Goal: Information Seeking & Learning: Learn about a topic

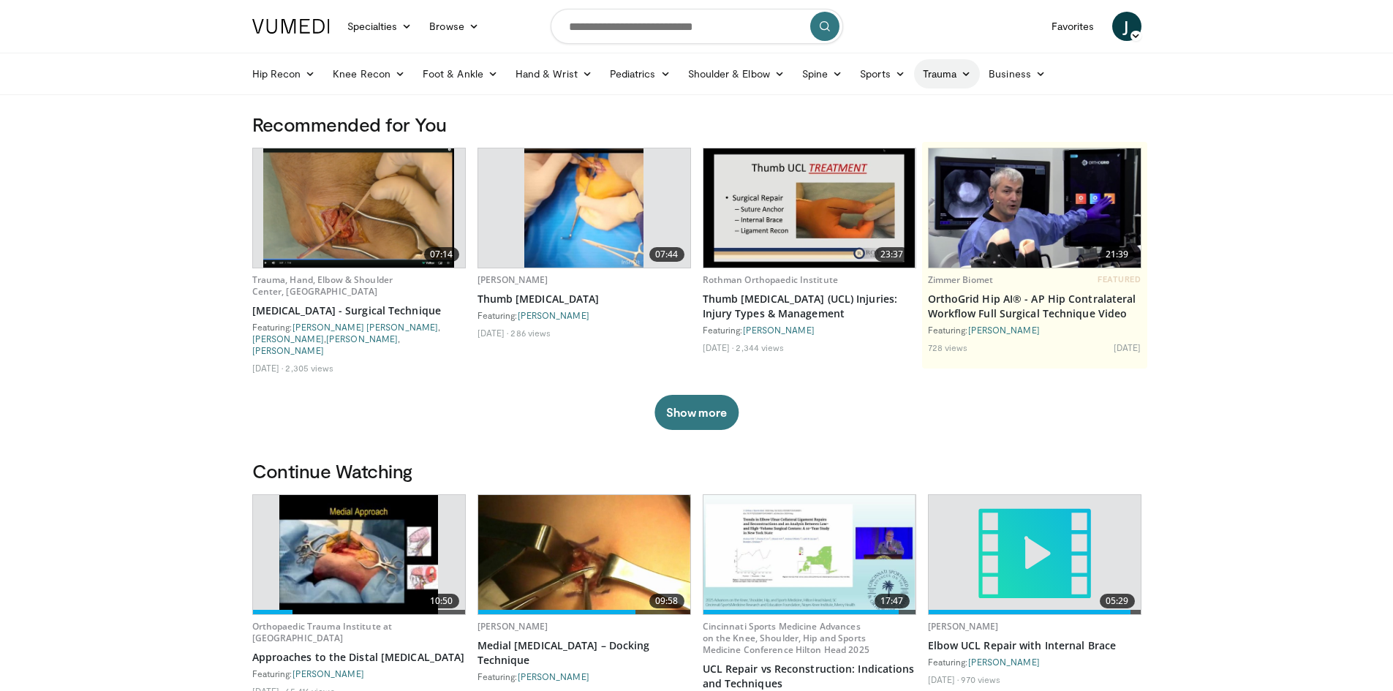
click at [961, 72] on icon at bounding box center [966, 74] width 10 height 10
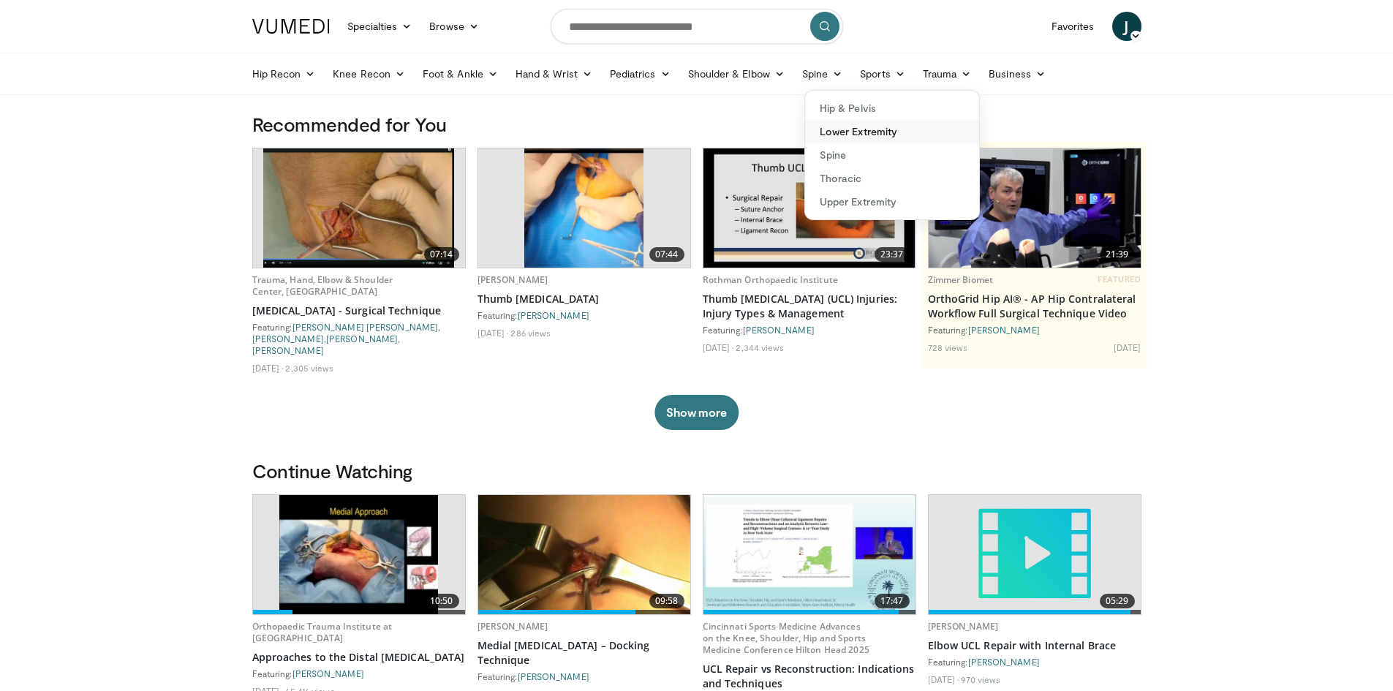
click at [836, 134] on link "Lower Extremity" at bounding box center [892, 131] width 174 height 23
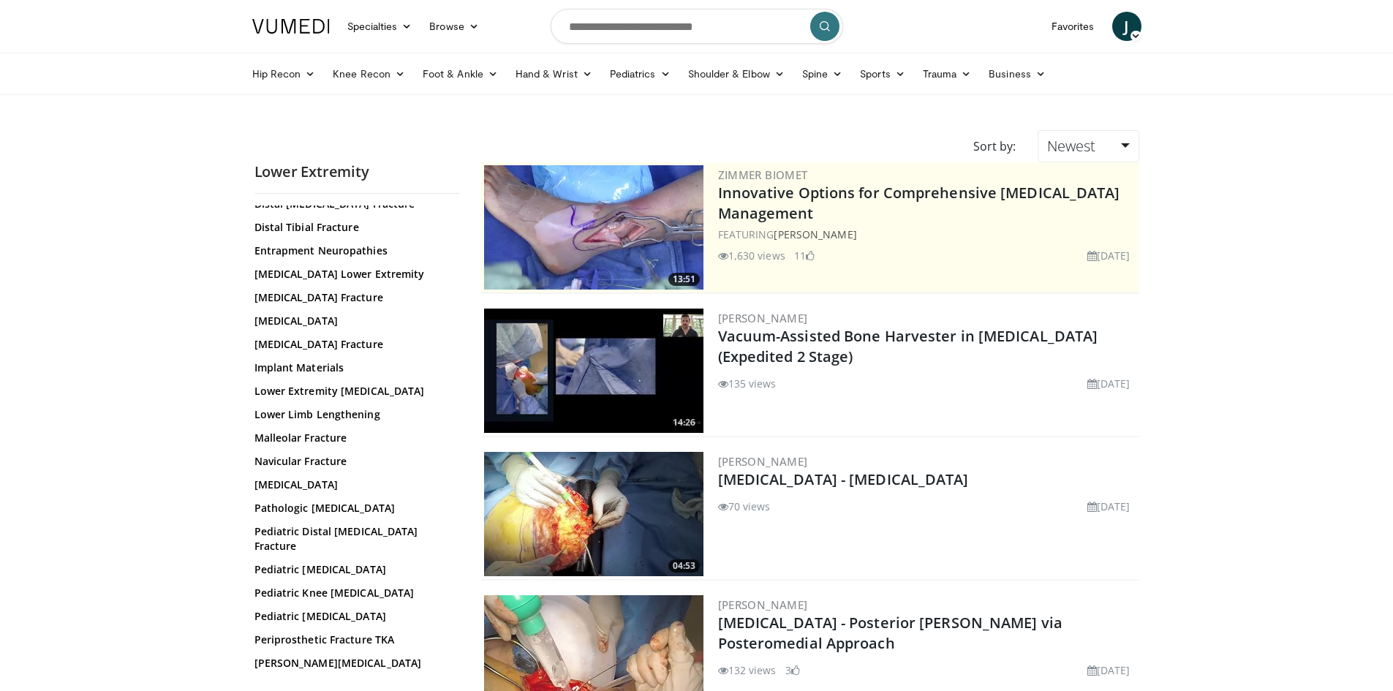
scroll to position [189, 0]
click at [355, 276] on link "[MEDICAL_DATA] Lower Extremity" at bounding box center [352, 273] width 197 height 15
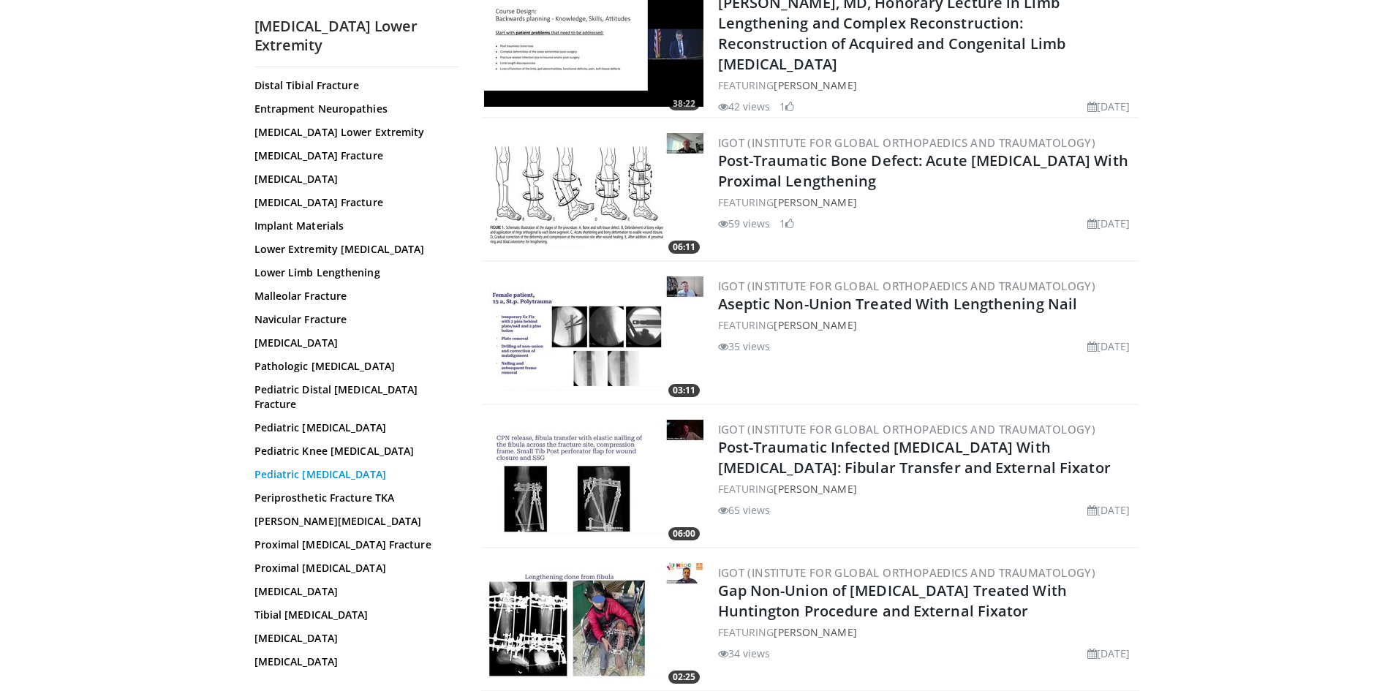
scroll to position [243, 0]
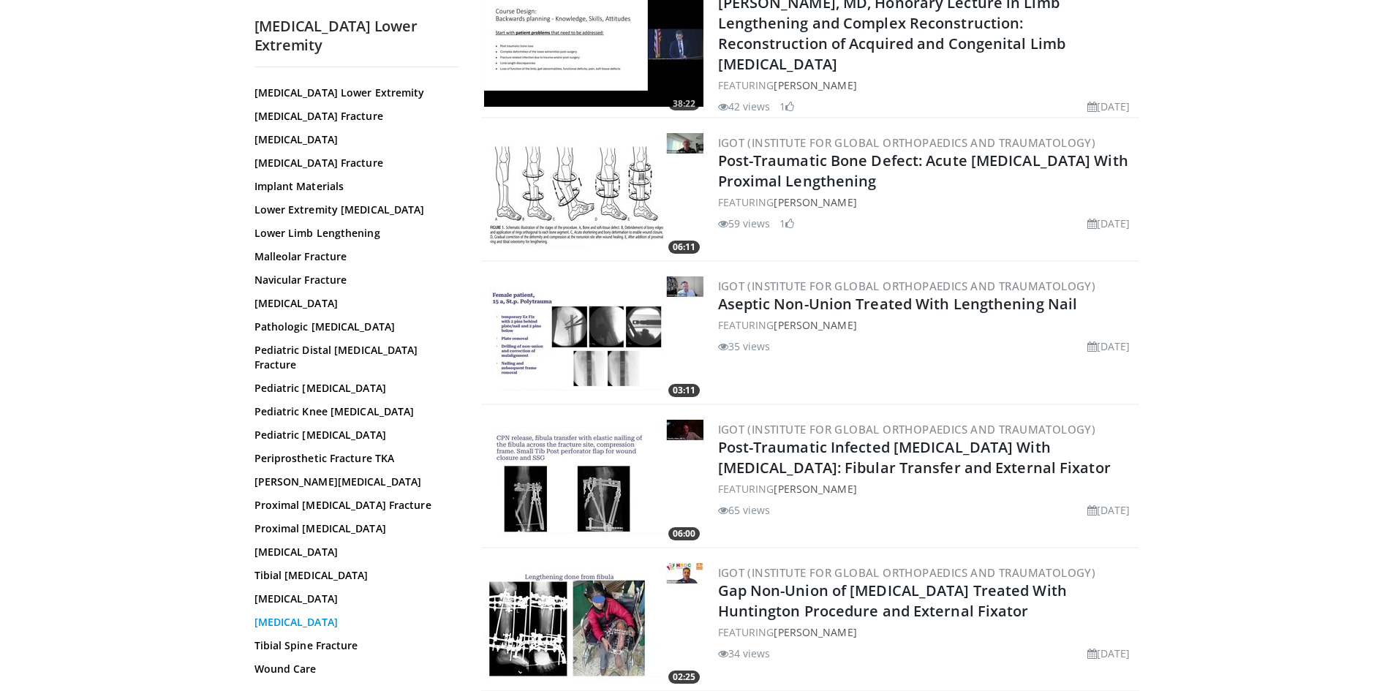
click at [320, 618] on link "Tibial Plateau Fracture" at bounding box center [352, 622] width 197 height 15
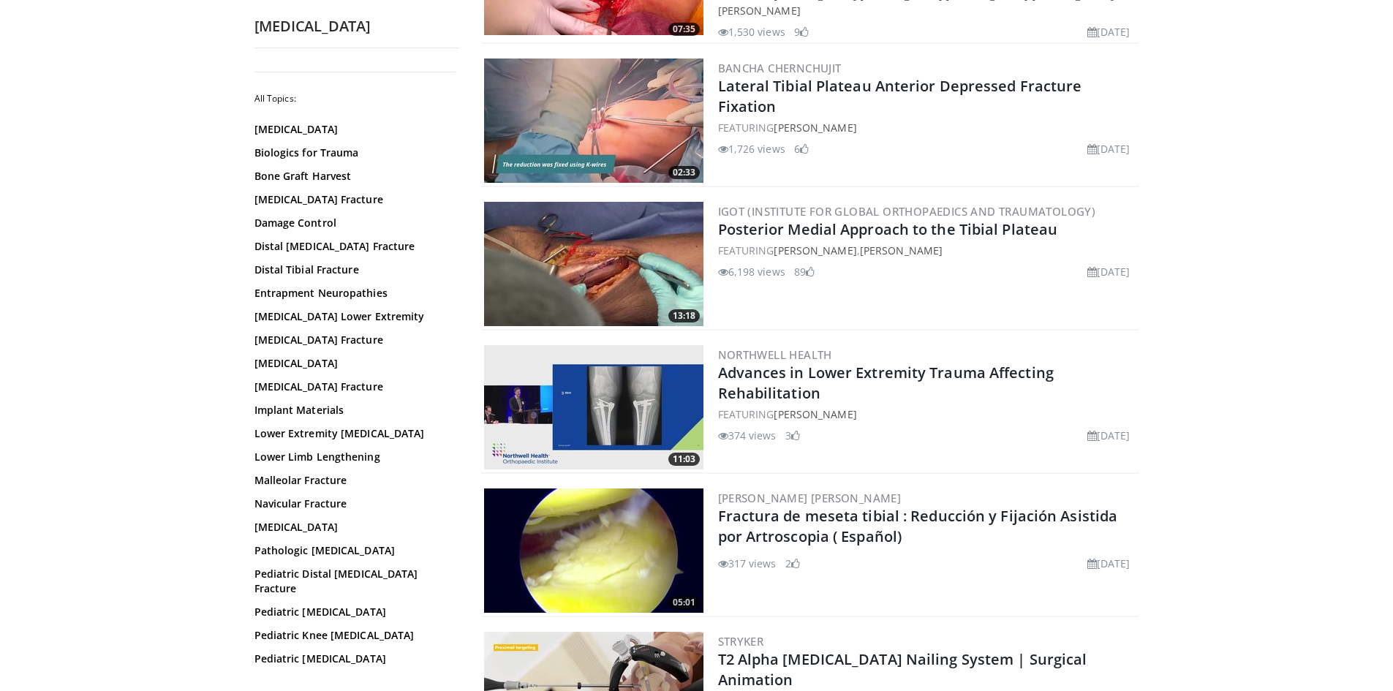
scroll to position [2276, 0]
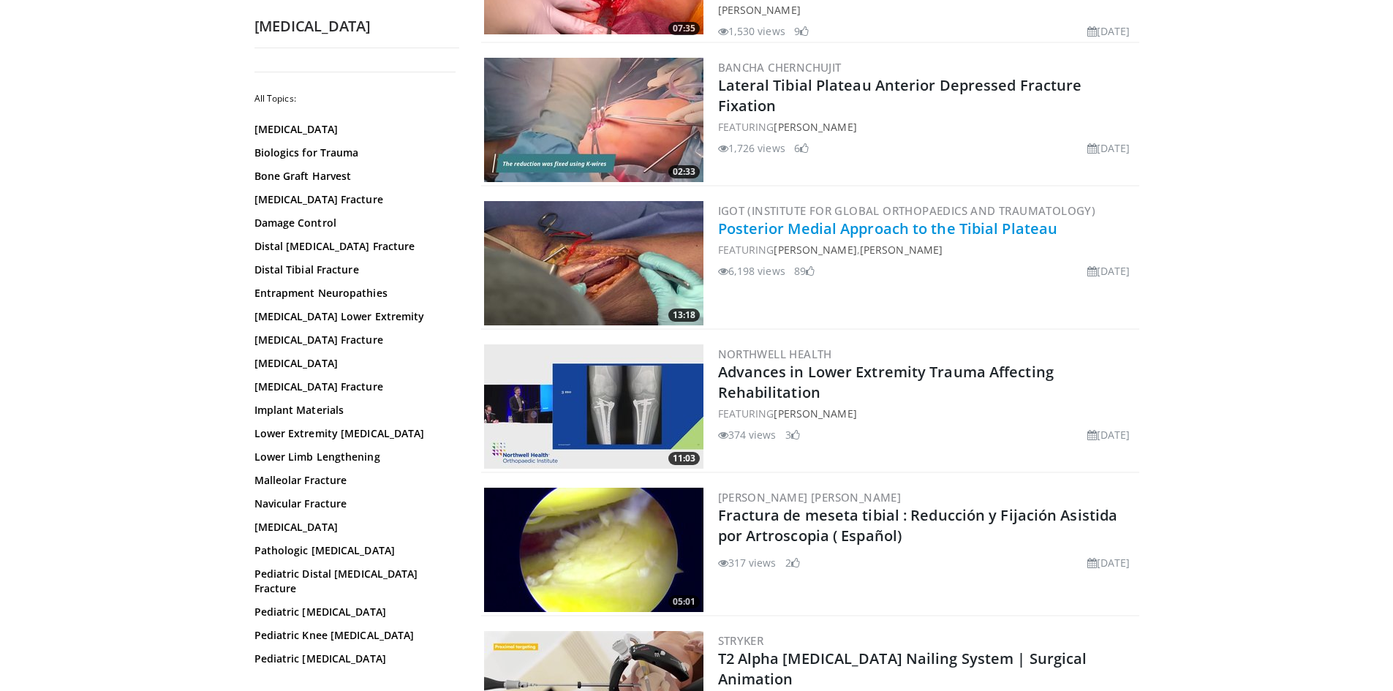
click at [954, 219] on link "Posterior Medial Approach to the Tibial Plateau" at bounding box center [888, 229] width 340 height 20
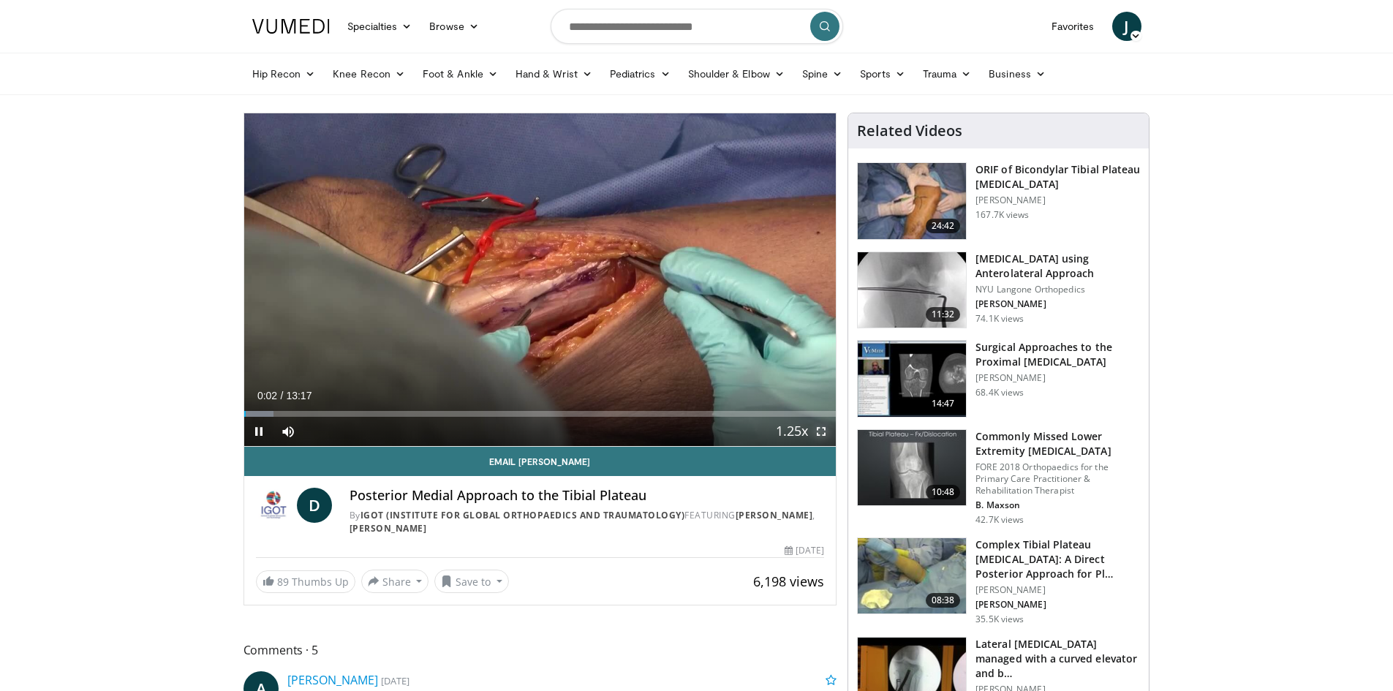
click at [816, 428] on span "Video Player" at bounding box center [820, 431] width 29 height 29
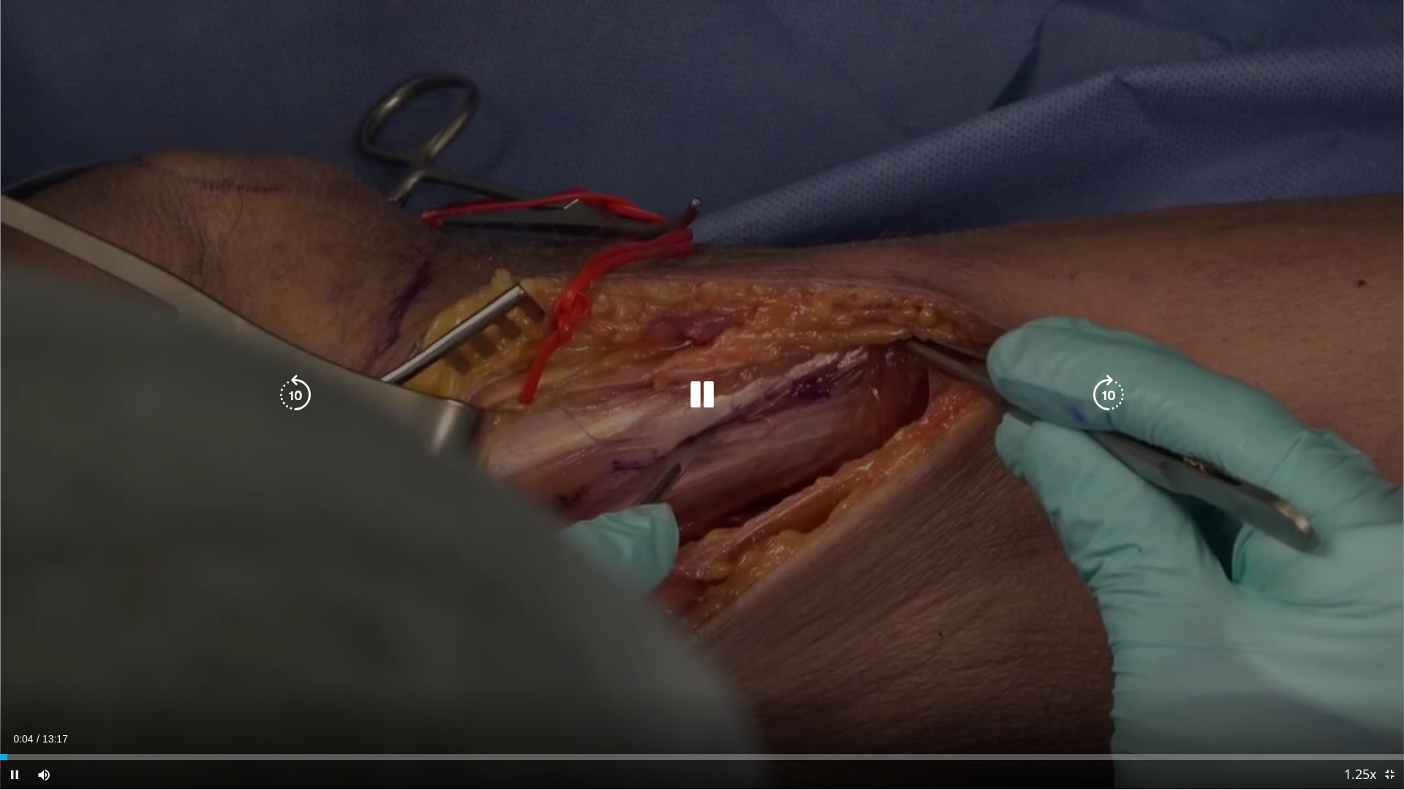
click at [704, 393] on icon "Video Player" at bounding box center [701, 394] width 41 height 41
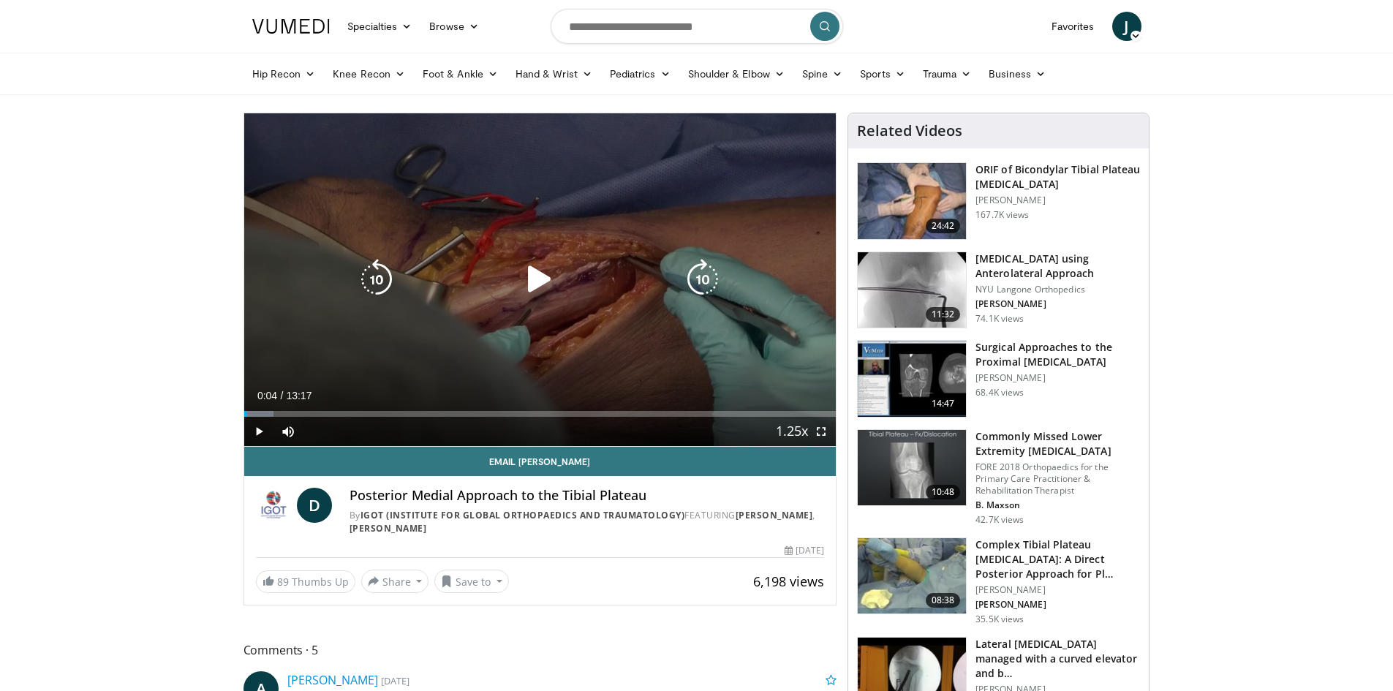
click at [537, 281] on icon "Video Player" at bounding box center [539, 279] width 41 height 41
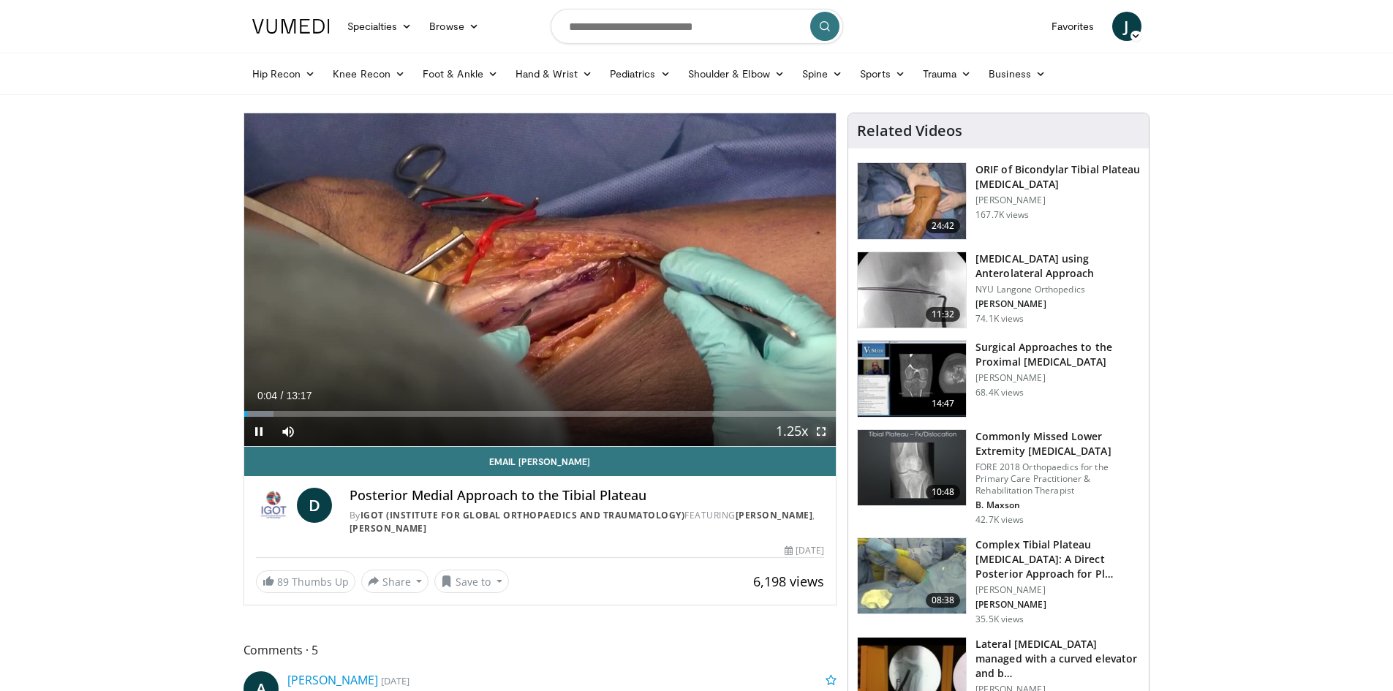
click at [819, 427] on span "Video Player" at bounding box center [820, 431] width 29 height 29
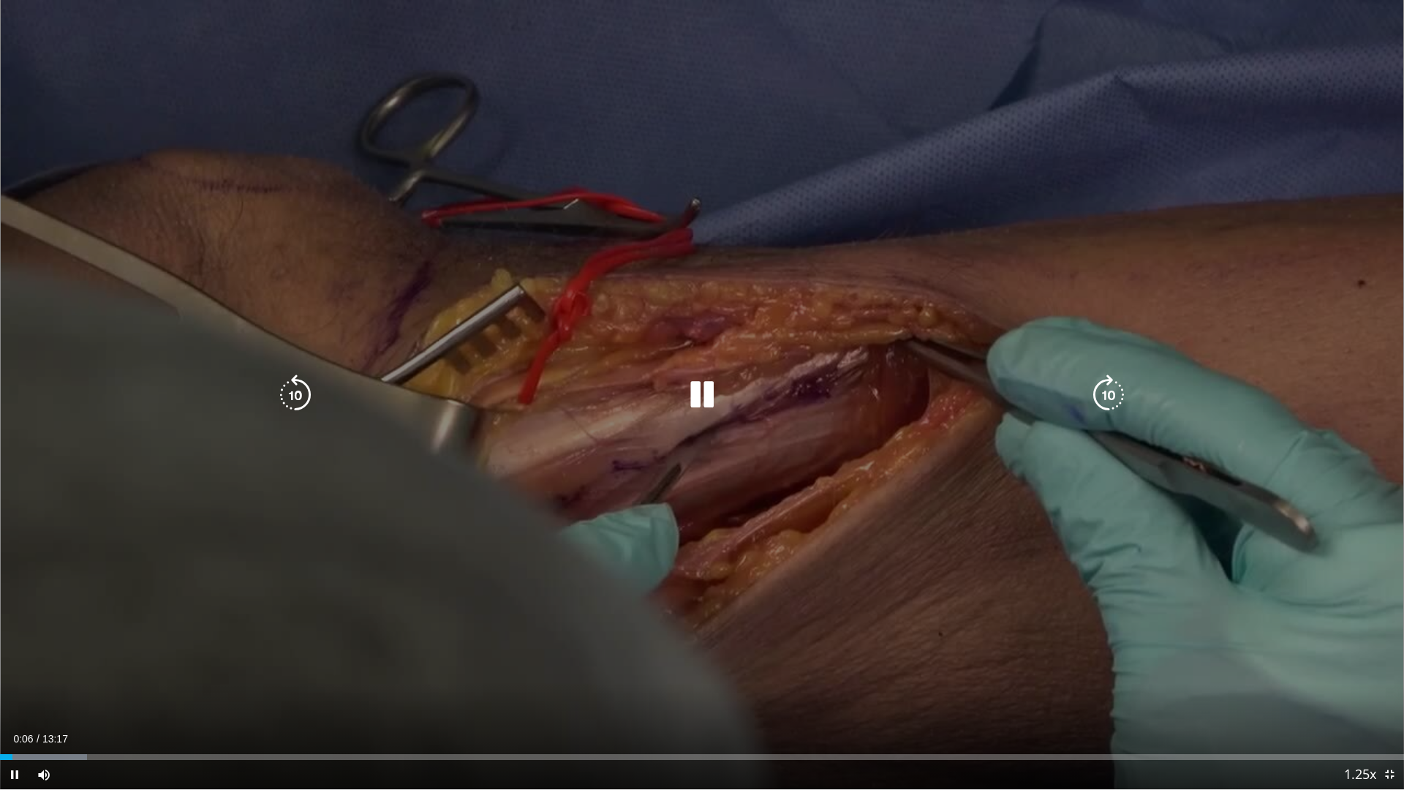
click at [697, 388] on icon "Video Player" at bounding box center [701, 394] width 41 height 41
click at [692, 401] on icon "Video Player" at bounding box center [701, 394] width 41 height 41
click at [712, 398] on icon "Video Player" at bounding box center [701, 394] width 41 height 41
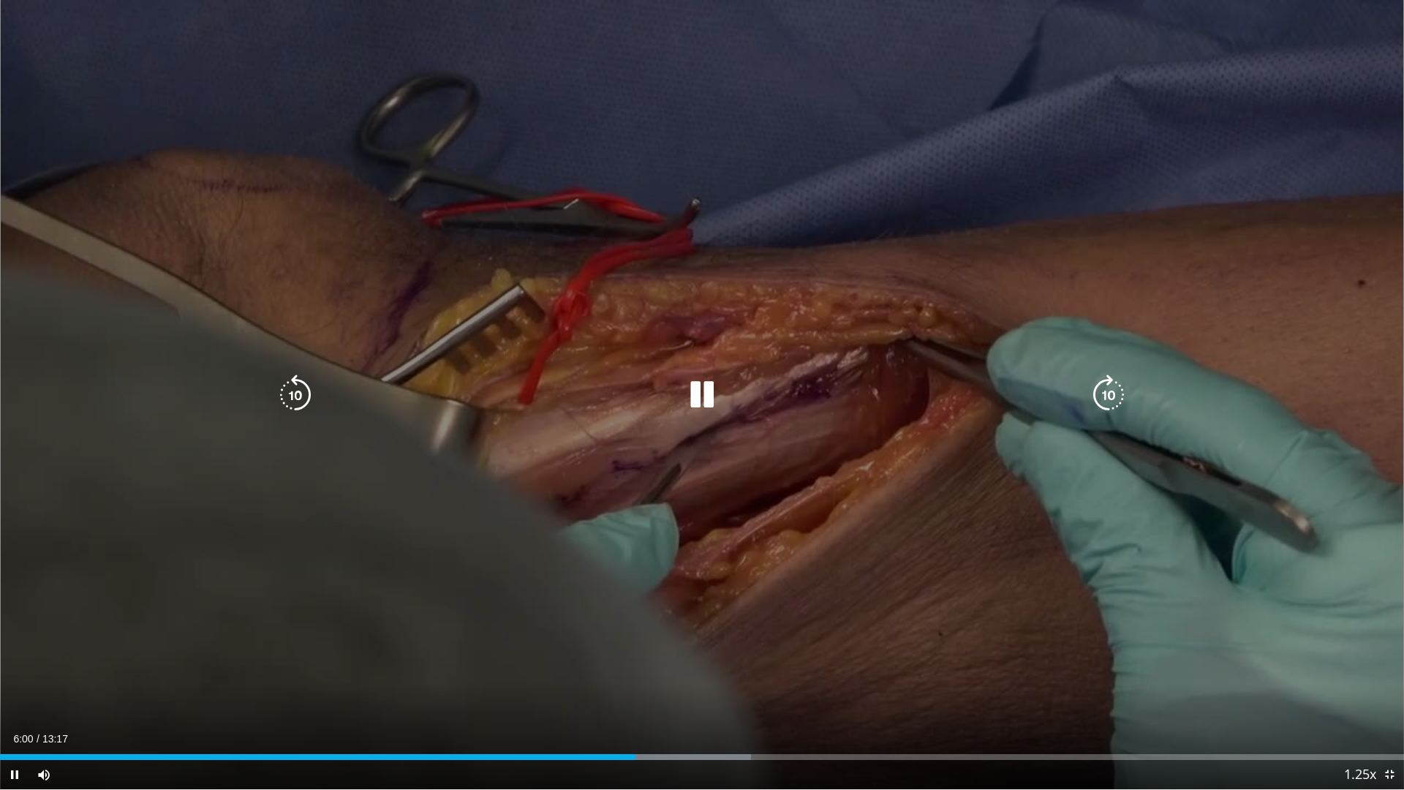
click at [705, 393] on icon "Video Player" at bounding box center [701, 394] width 41 height 41
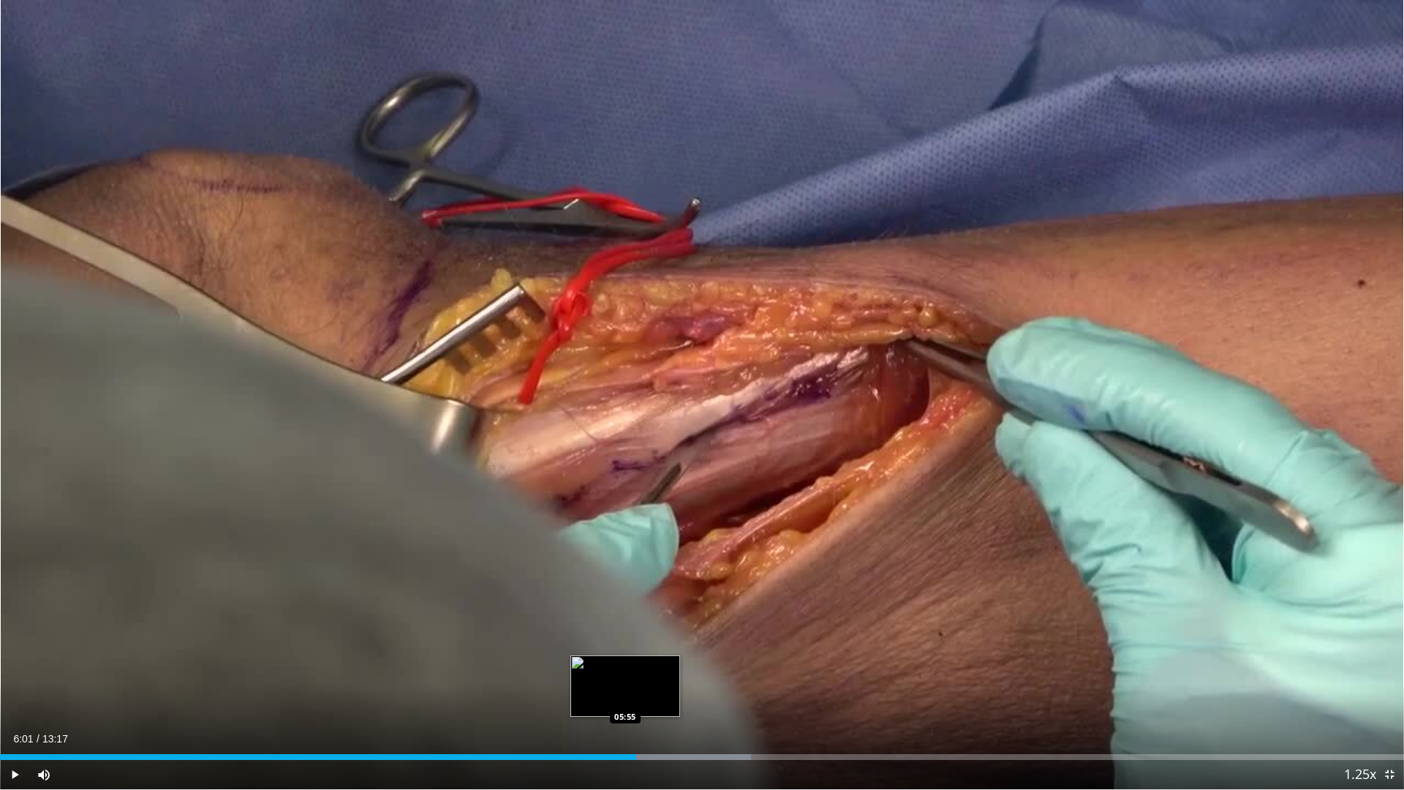
click at [625, 690] on div "Loaded : 53.47% 06:01 05:55" at bounding box center [702, 757] width 1404 height 6
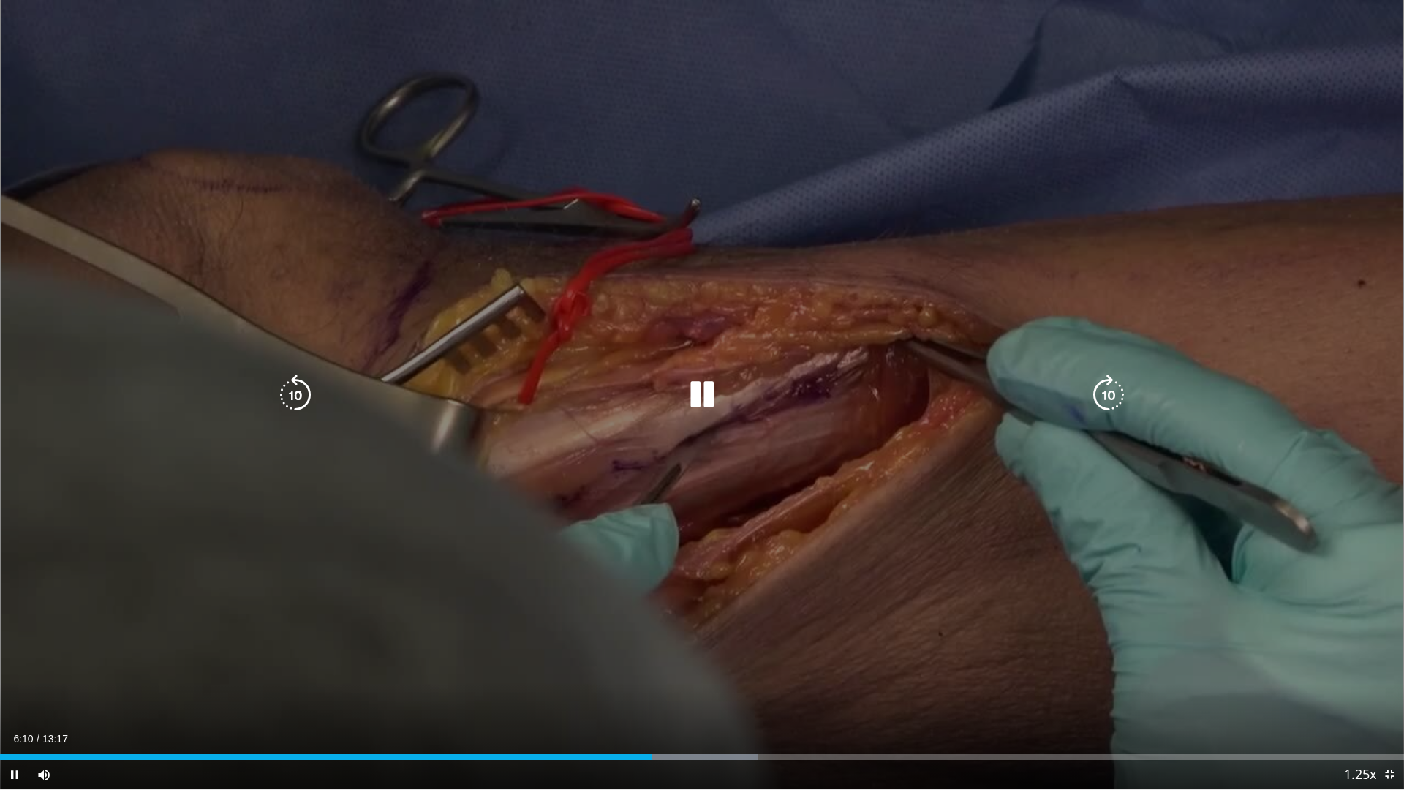
click at [704, 388] on icon "Video Player" at bounding box center [701, 394] width 41 height 41
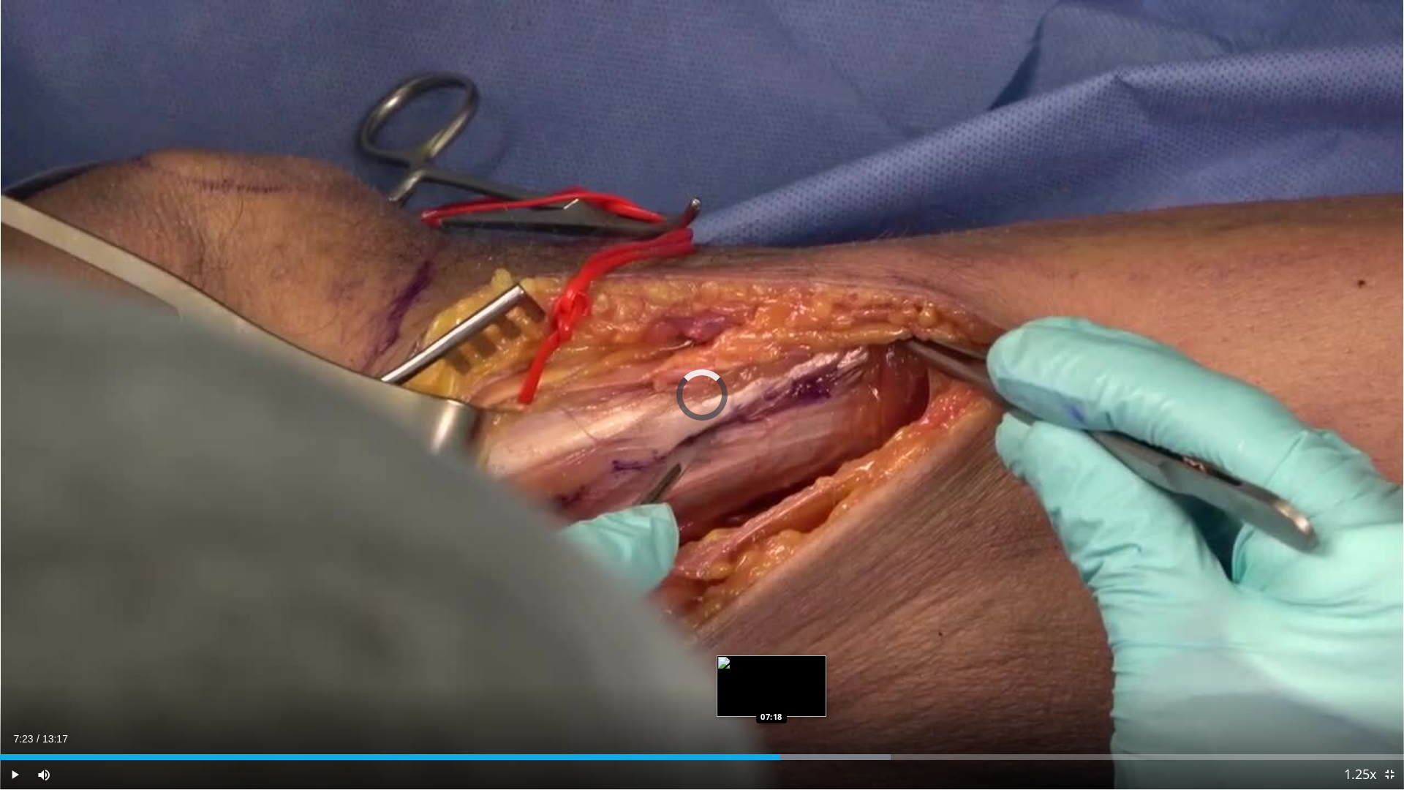
click at [771, 690] on div "07:23" at bounding box center [390, 757] width 780 height 6
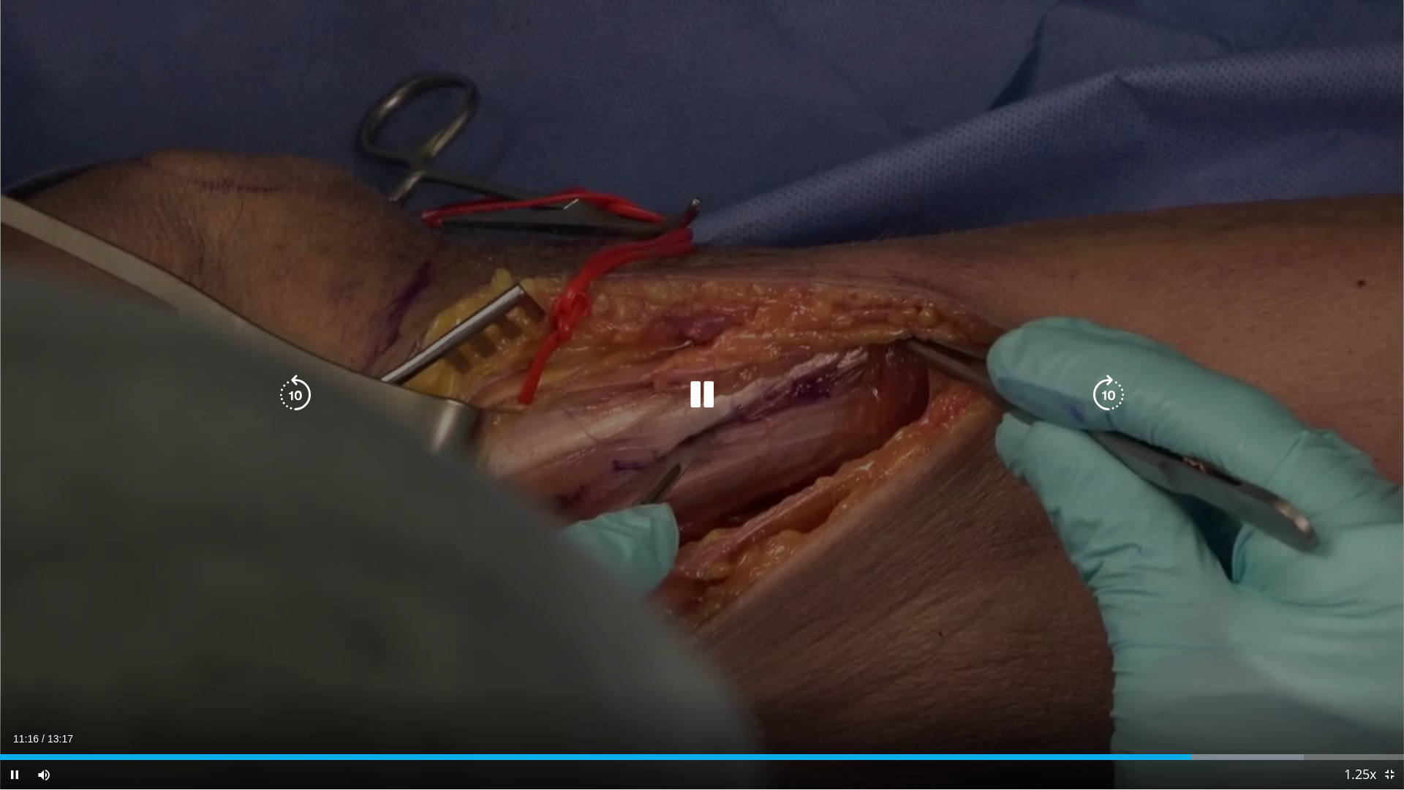
click at [1299, 334] on div "20 seconds Tap to unmute" at bounding box center [702, 394] width 1404 height 789
click at [705, 395] on icon "Video Player" at bounding box center [701, 394] width 41 height 41
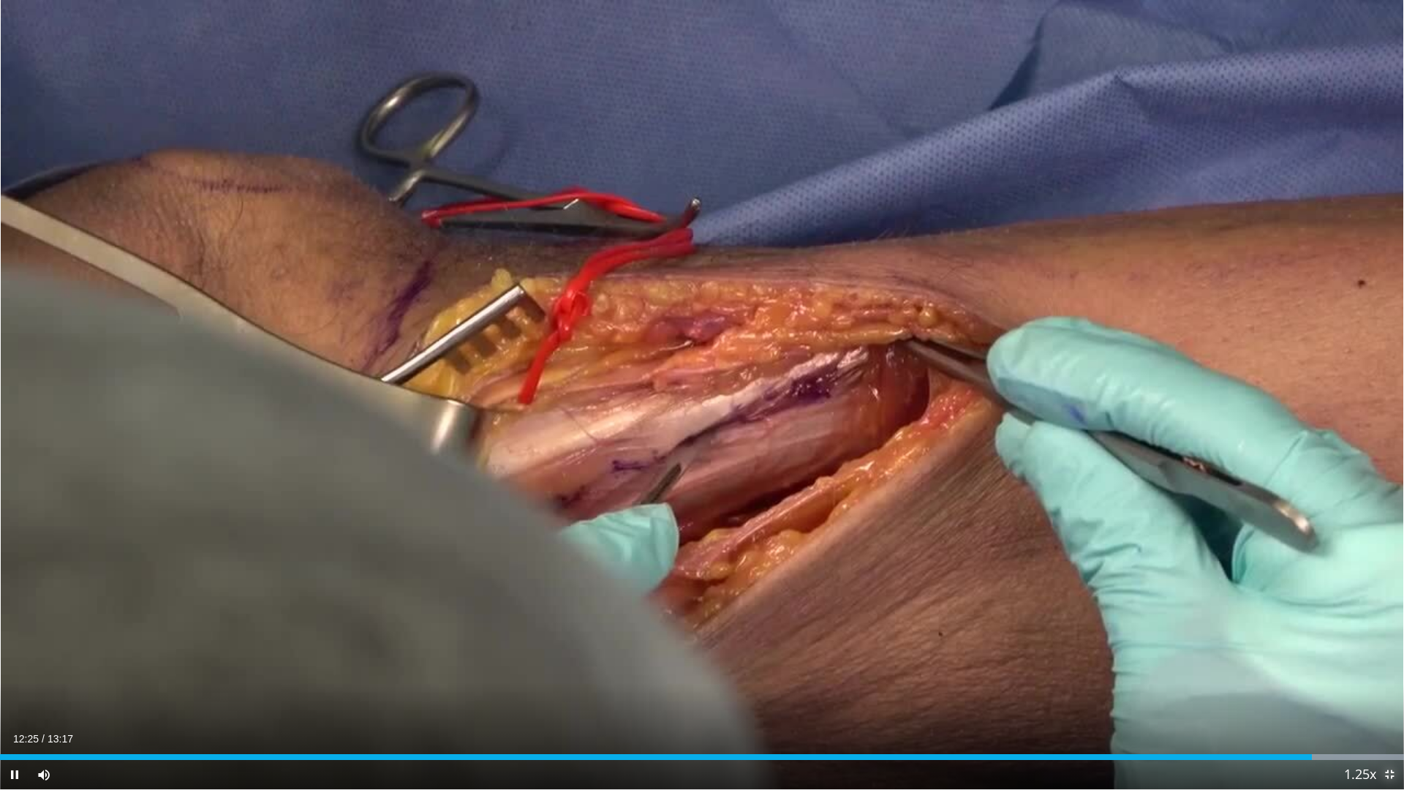
click at [1384, 690] on span "Video Player" at bounding box center [1388, 774] width 29 height 29
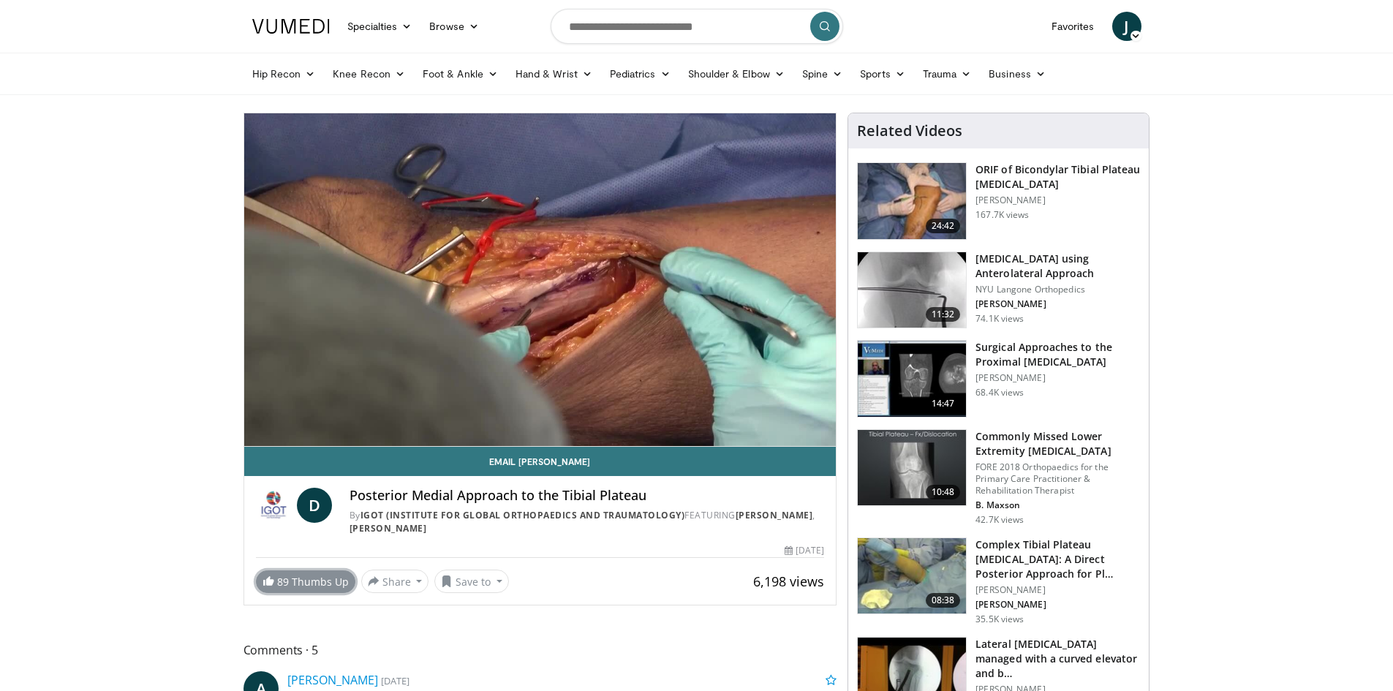
click at [293, 584] on link "89 Thumbs Up" at bounding box center [305, 581] width 99 height 23
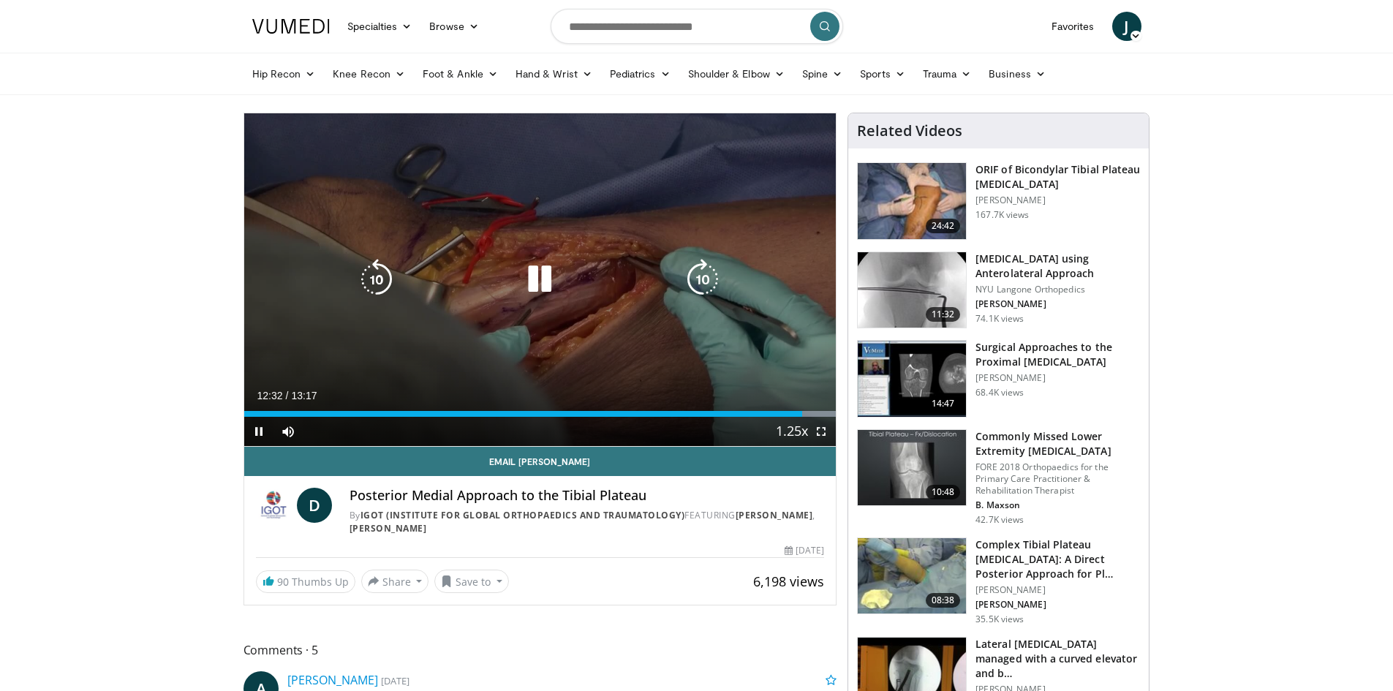
click at [545, 280] on icon "Video Player" at bounding box center [539, 279] width 41 height 41
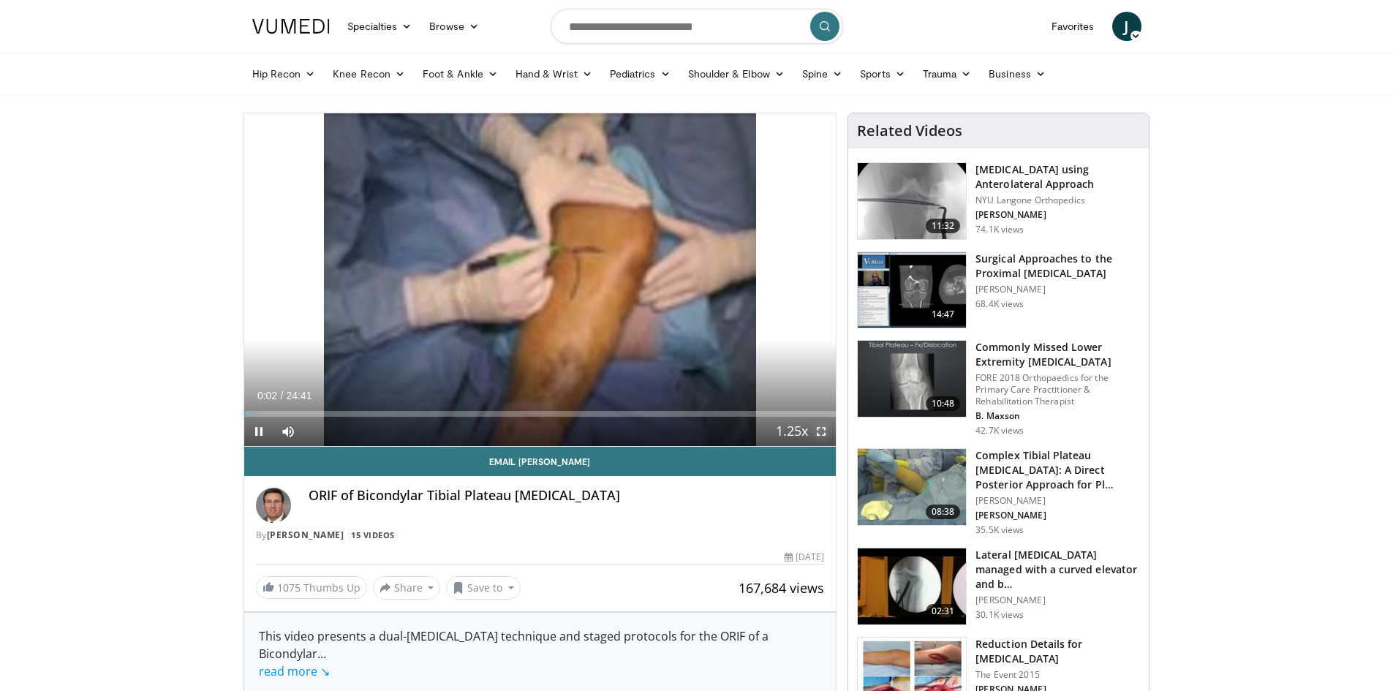
click at [822, 429] on span "Video Player" at bounding box center [820, 431] width 29 height 29
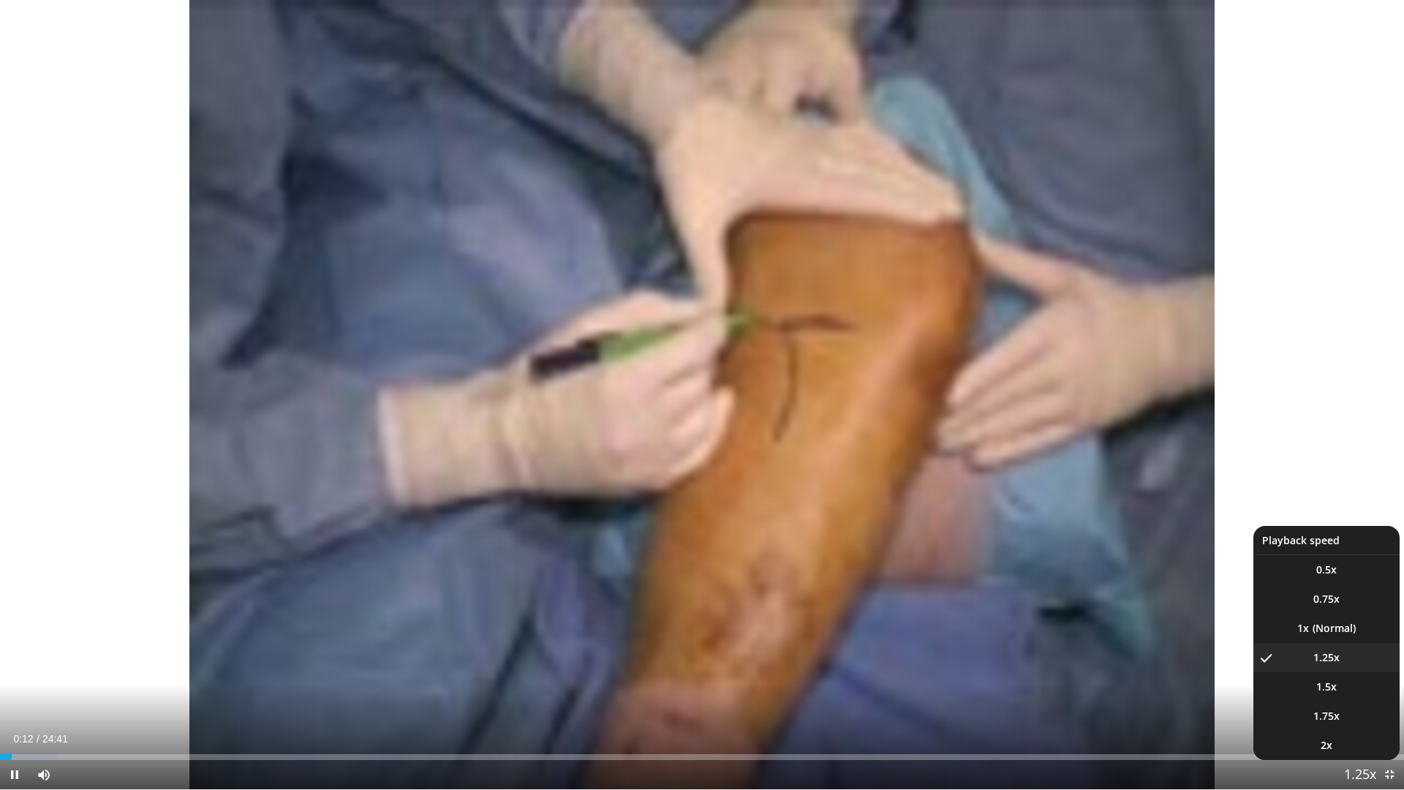
click at [1357, 690] on span "Video Player" at bounding box center [1360, 774] width 20 height 29
click at [1328, 687] on span "1.5x" at bounding box center [1326, 686] width 20 height 15
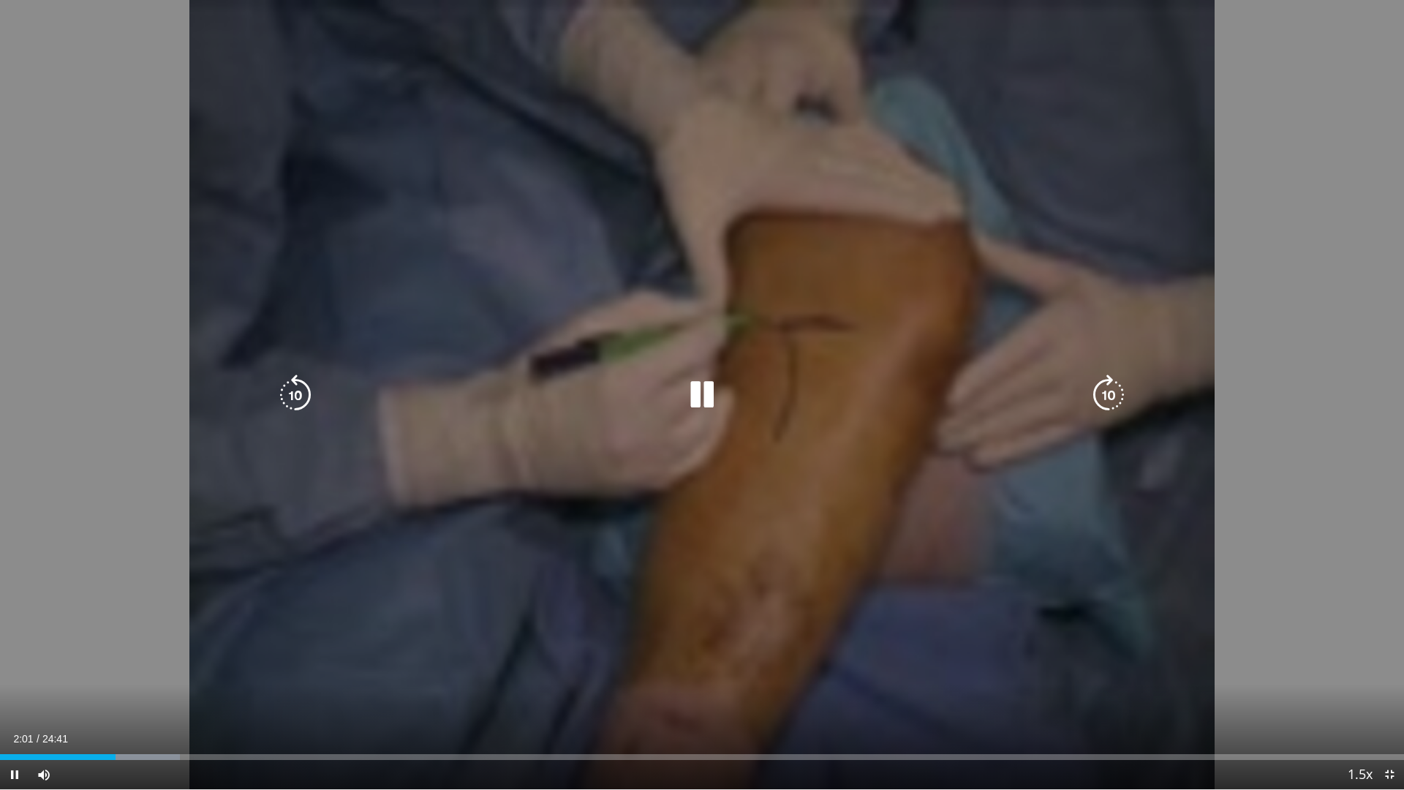
click at [705, 395] on icon "Video Player" at bounding box center [701, 394] width 41 height 41
click at [706, 390] on icon "Video Player" at bounding box center [701, 394] width 41 height 41
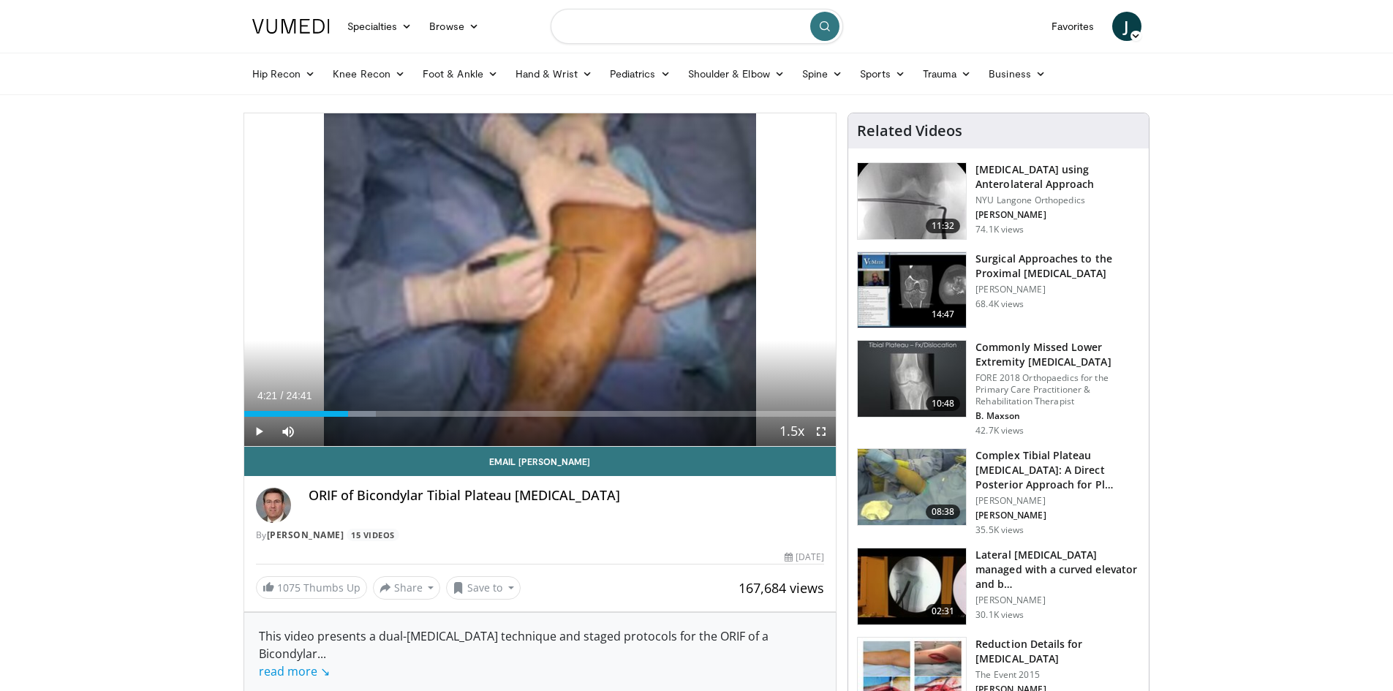
click at [618, 34] on input "Search topics, interventions" at bounding box center [696, 26] width 292 height 35
type input "**********"
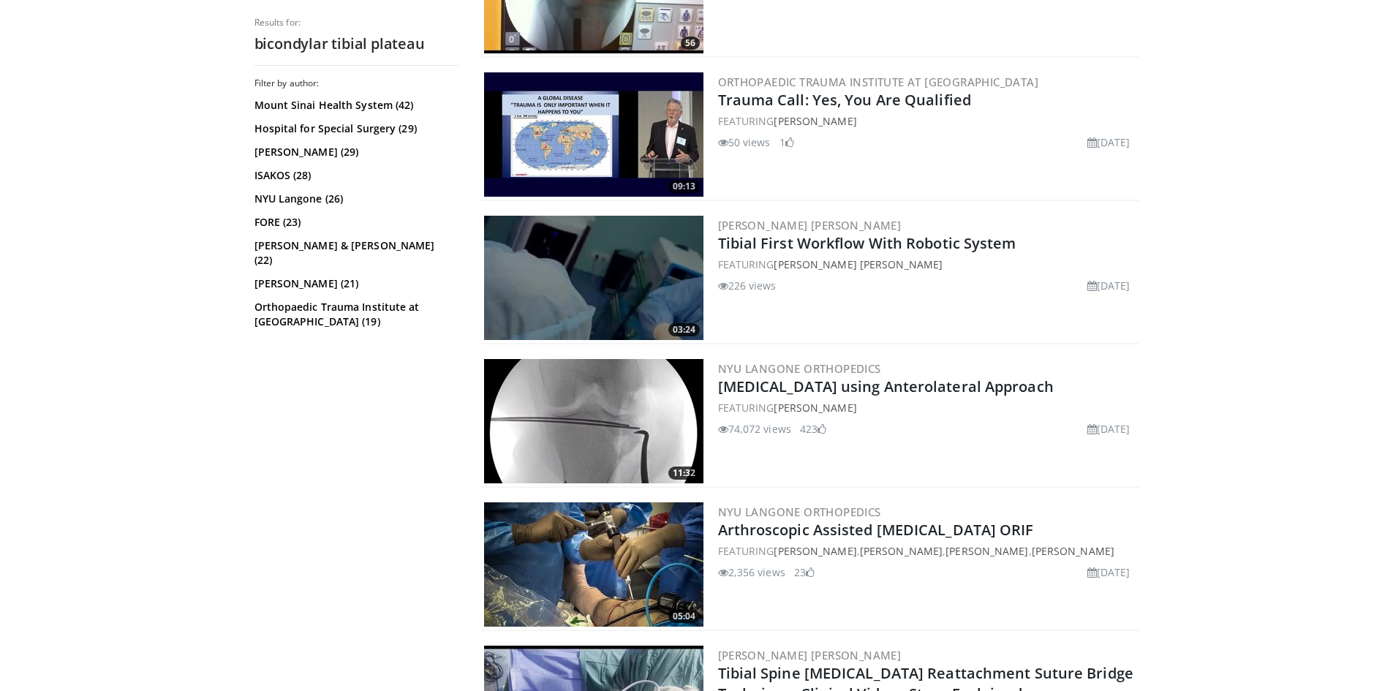
scroll to position [2825, 0]
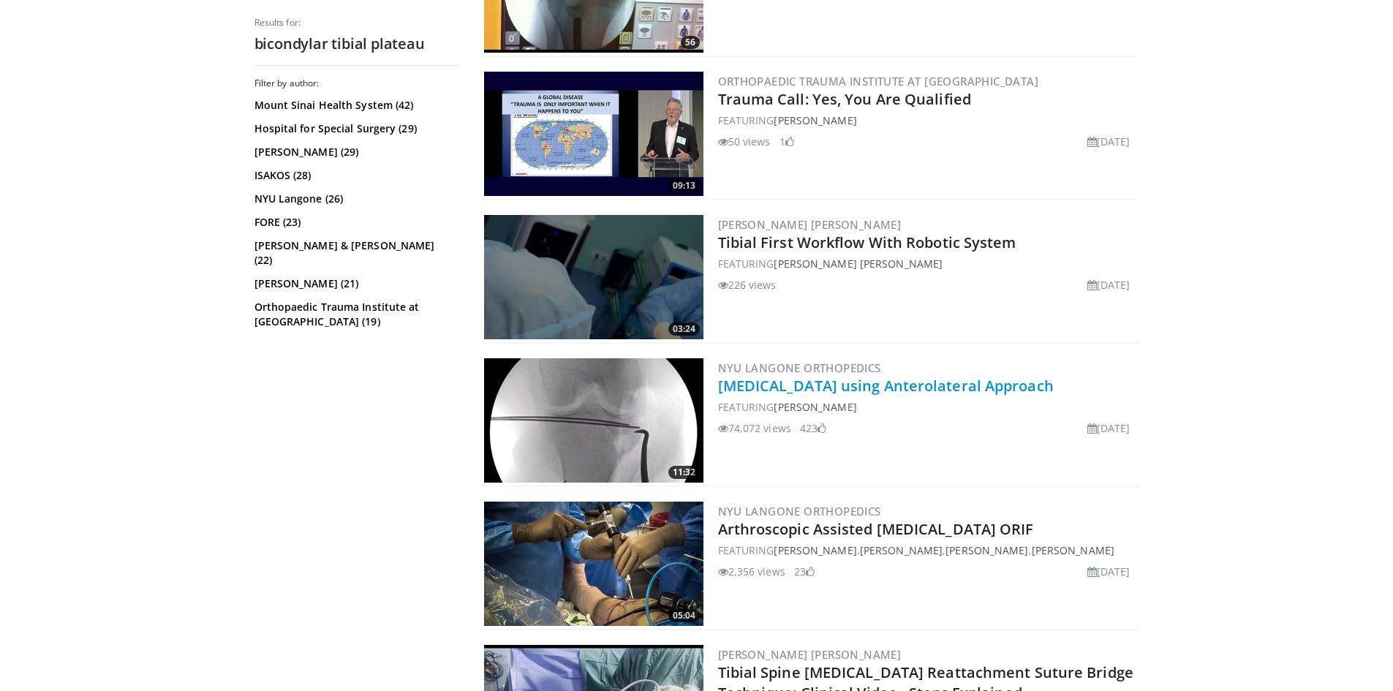
click at [972, 383] on link "[MEDICAL_DATA] using Anterolateral Approach" at bounding box center [886, 386] width 336 height 20
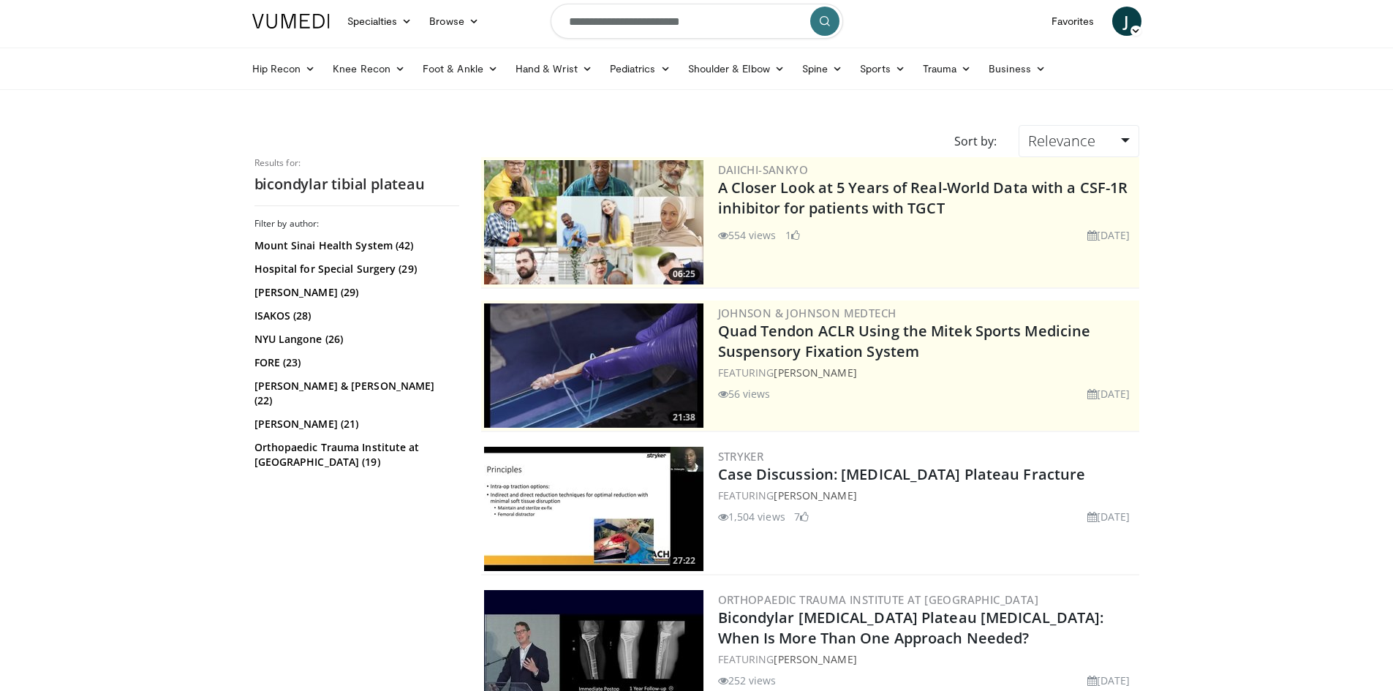
scroll to position [0, 0]
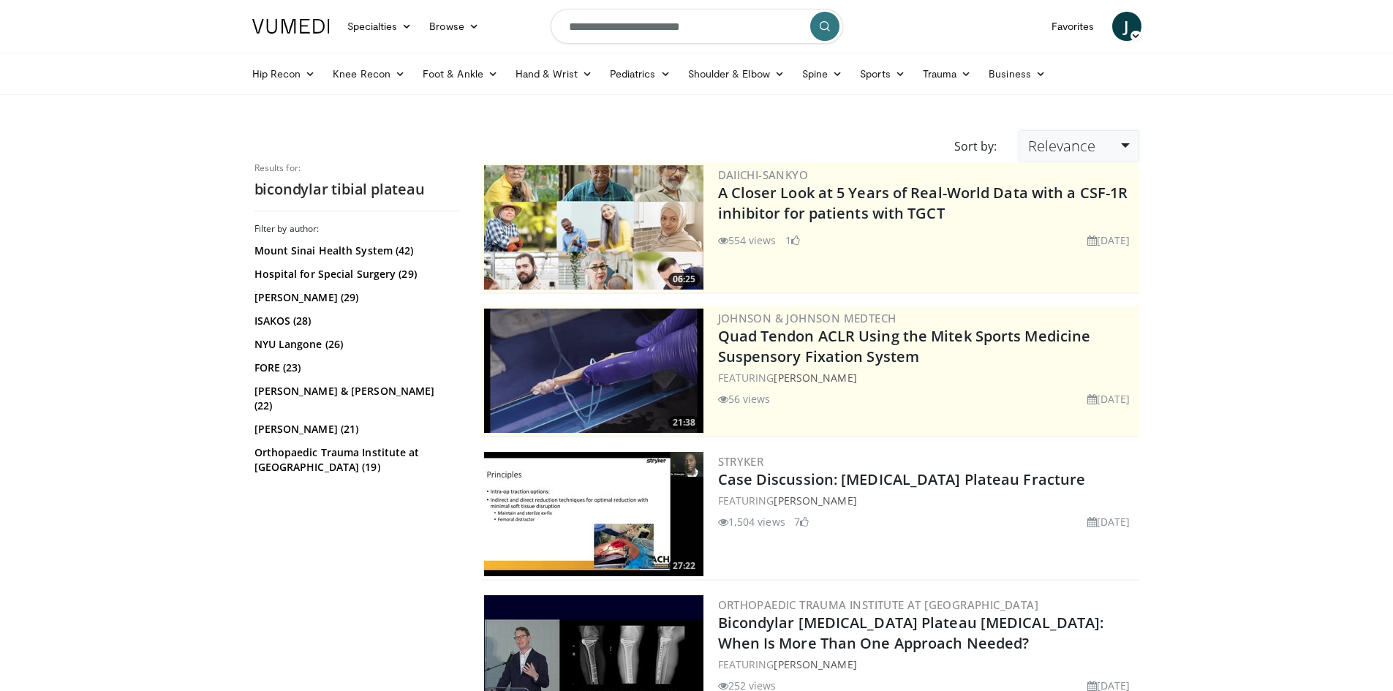
click at [1108, 140] on link "Relevance" at bounding box center [1078, 146] width 120 height 32
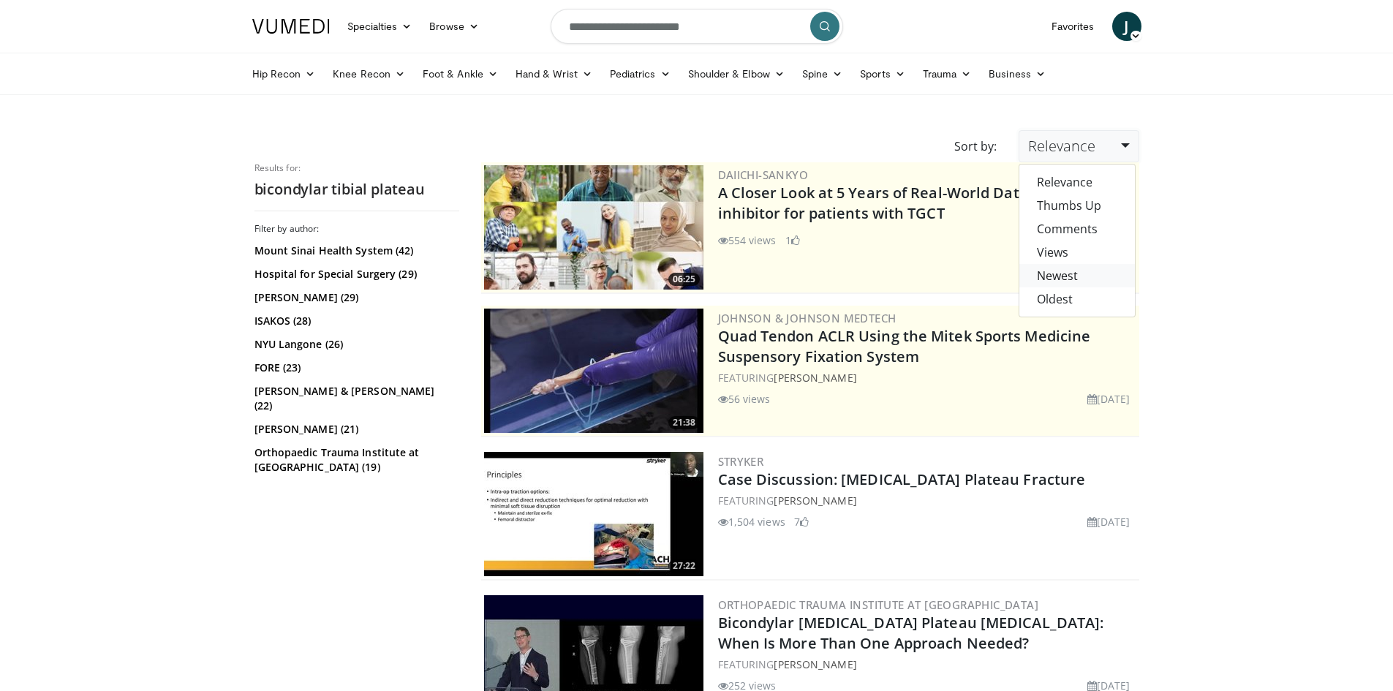
click at [1067, 276] on link "Newest" at bounding box center [1077, 275] width 116 height 23
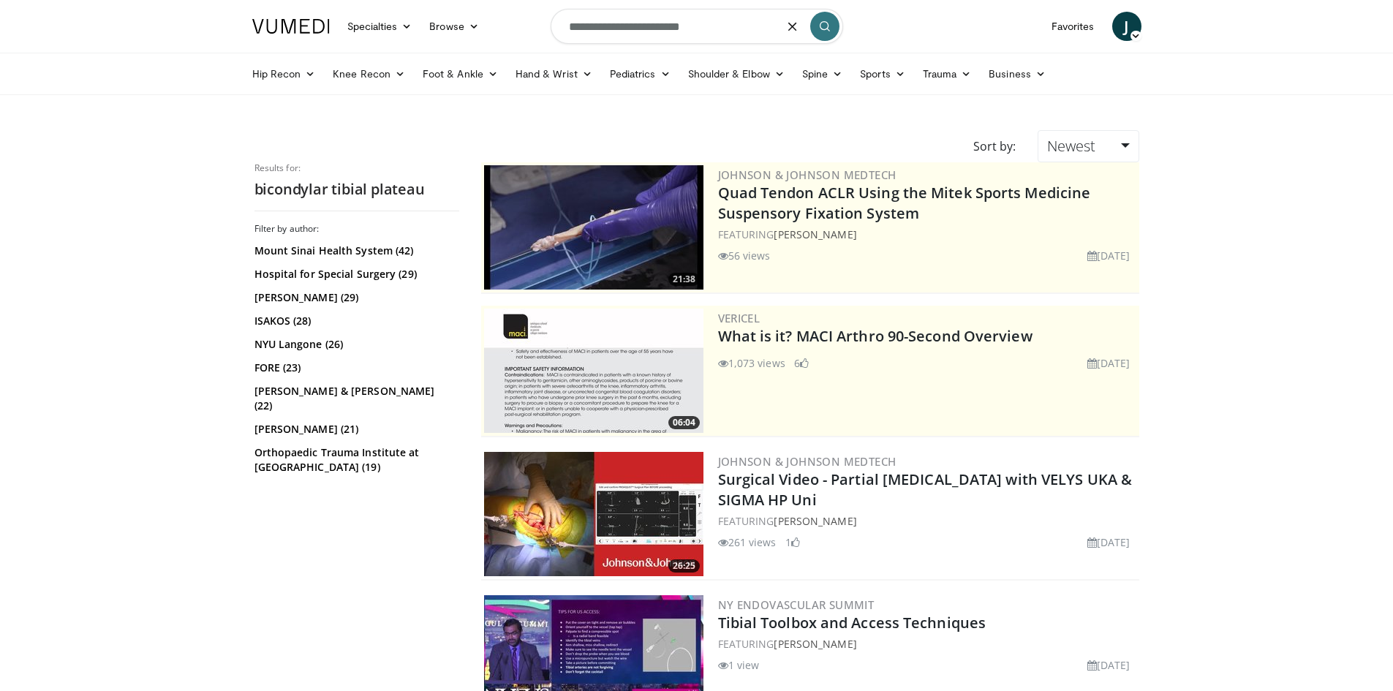
drag, startPoint x: 696, startPoint y: 30, endPoint x: 627, endPoint y: 21, distance: 69.3
click at [627, 21] on input "**********" at bounding box center [696, 26] width 292 height 35
type input "**********"
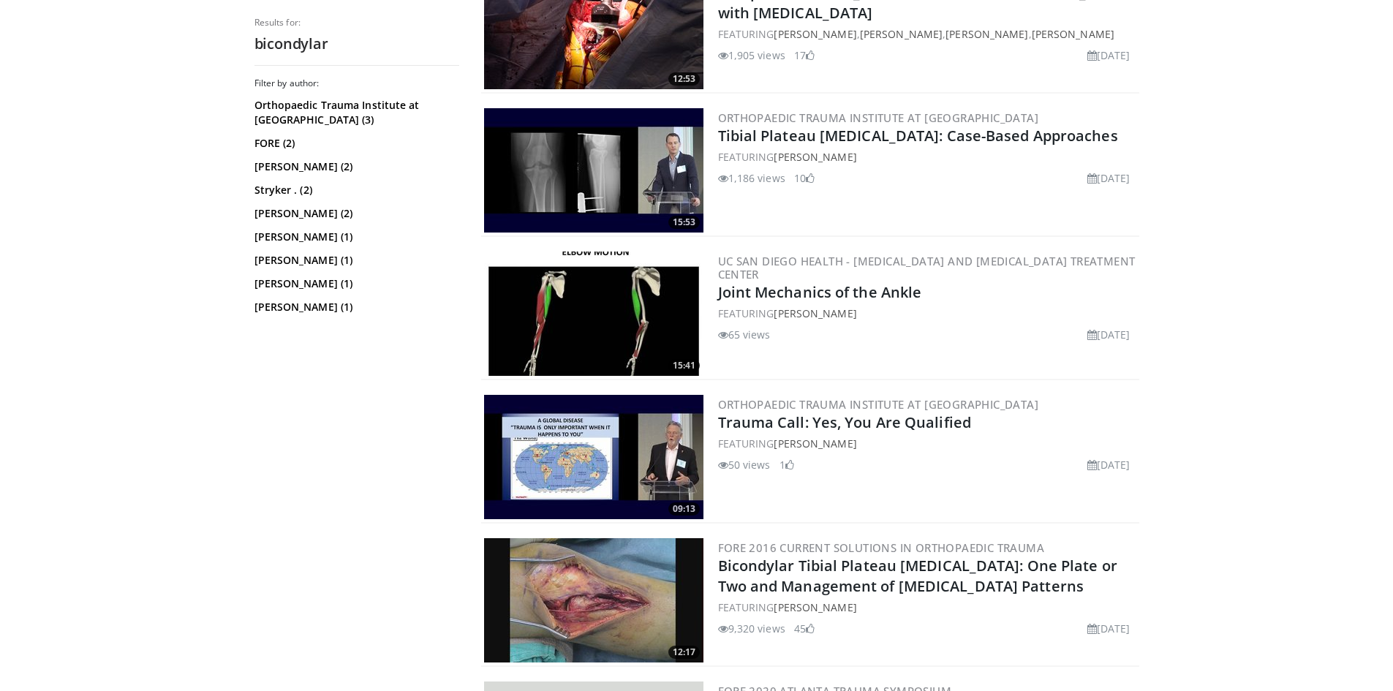
scroll to position [1347, 0]
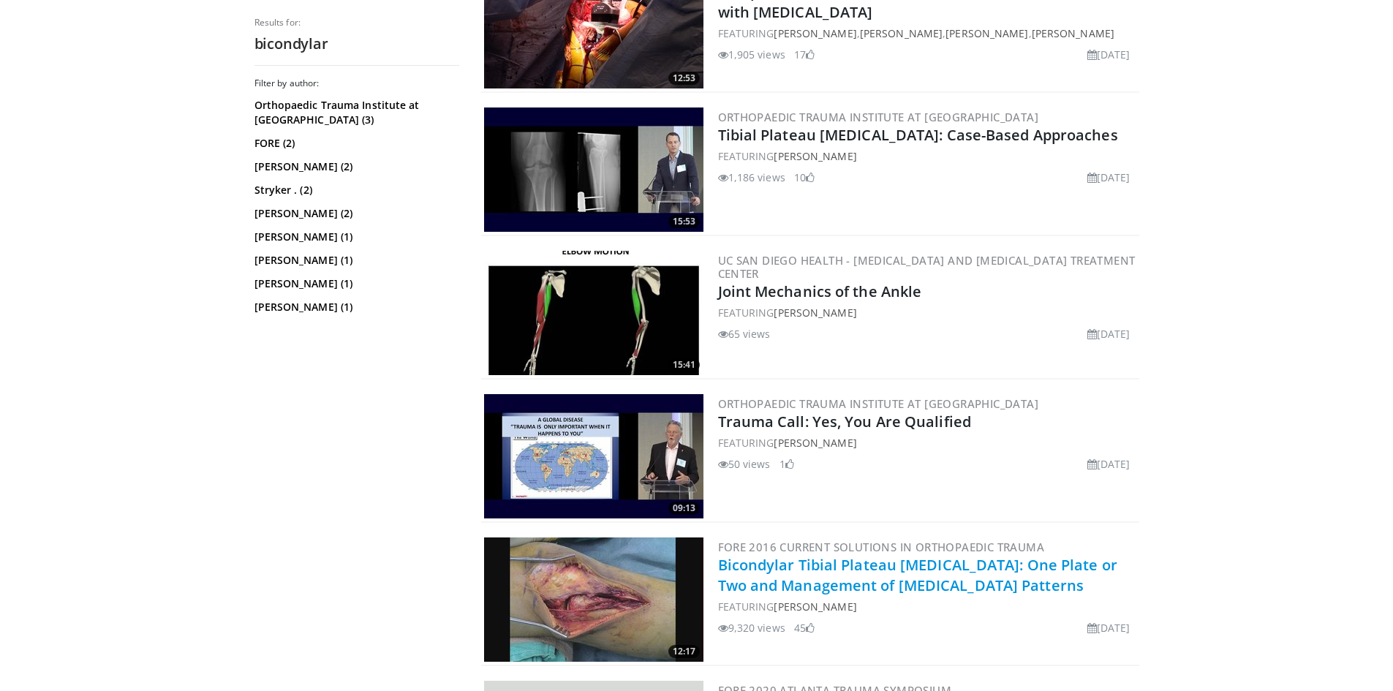
click at [934, 572] on link "Bicondylar Tibial Plateau [MEDICAL_DATA]: One Plate or Two and Management of [M…" at bounding box center [917, 575] width 399 height 40
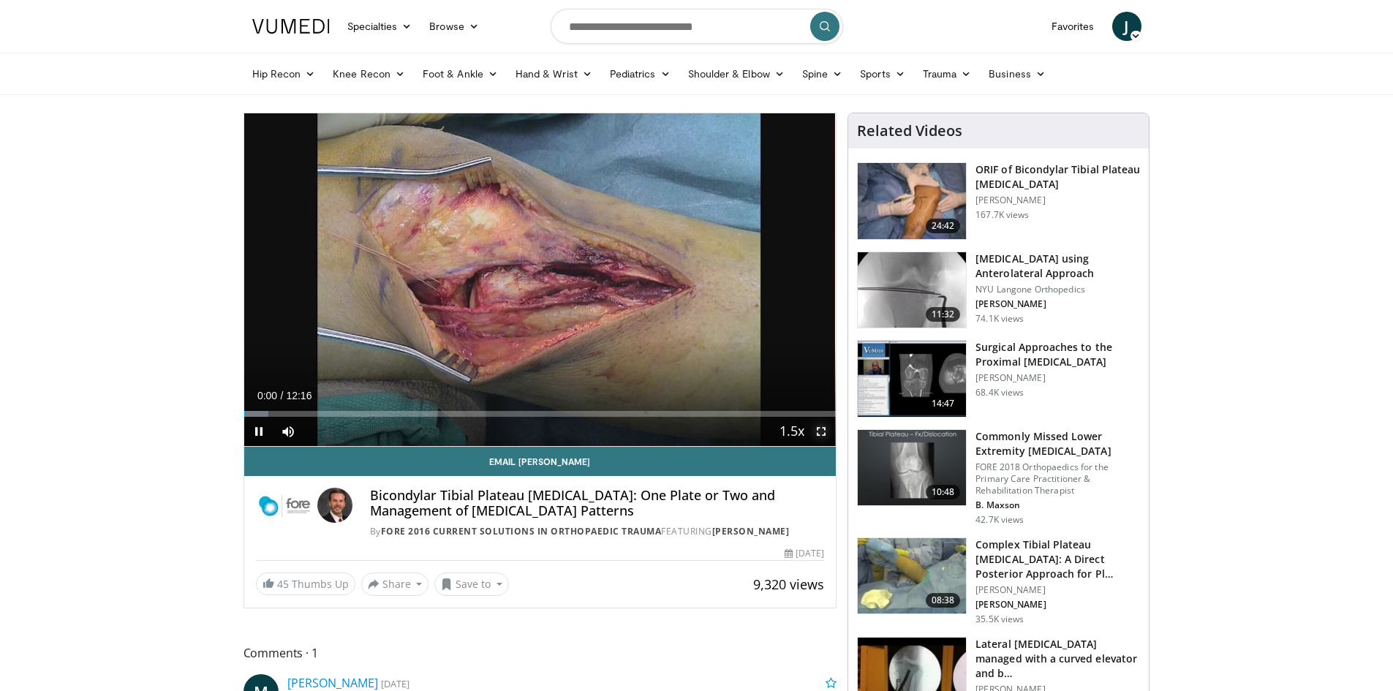
click at [822, 426] on span "Video Player" at bounding box center [820, 431] width 29 height 29
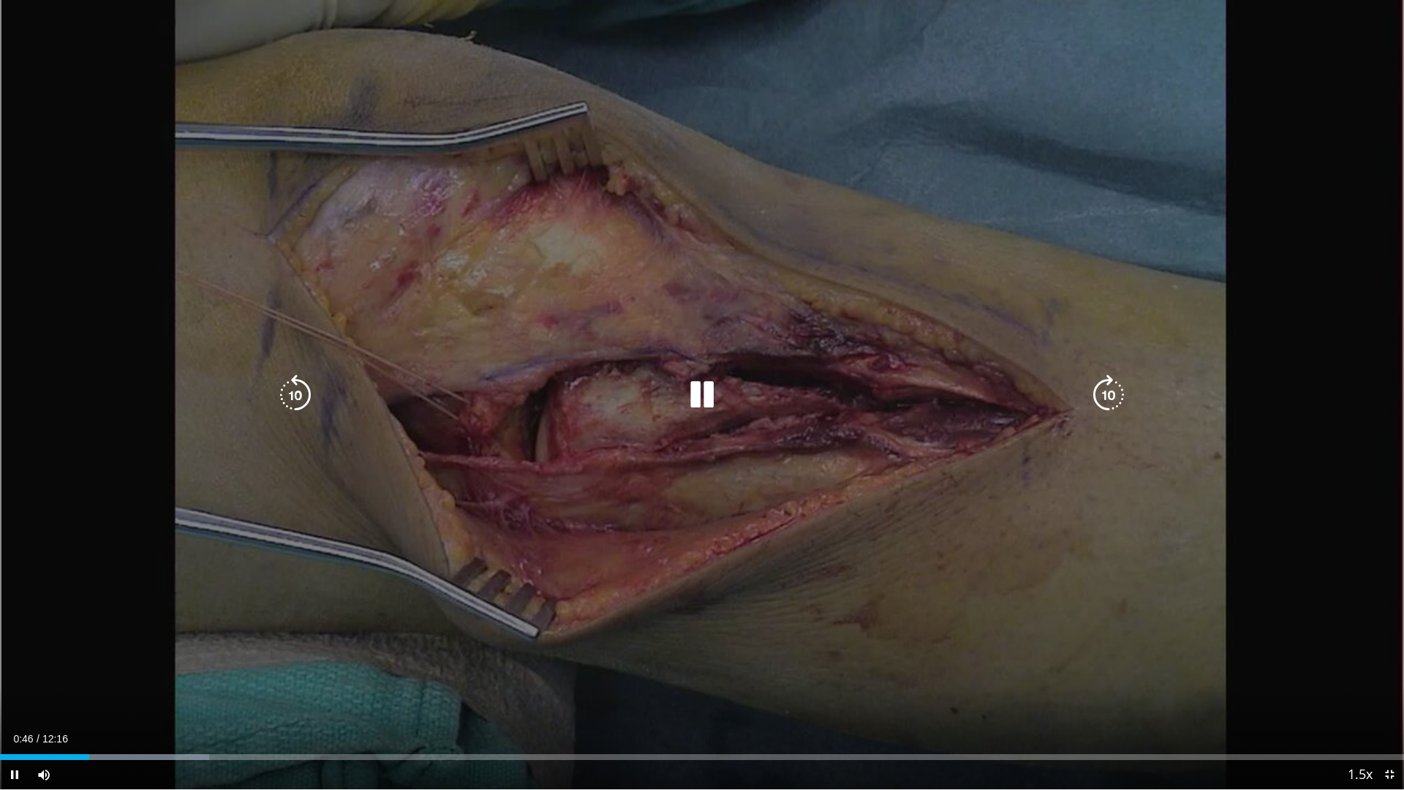
click at [704, 384] on icon "Video Player" at bounding box center [701, 394] width 41 height 41
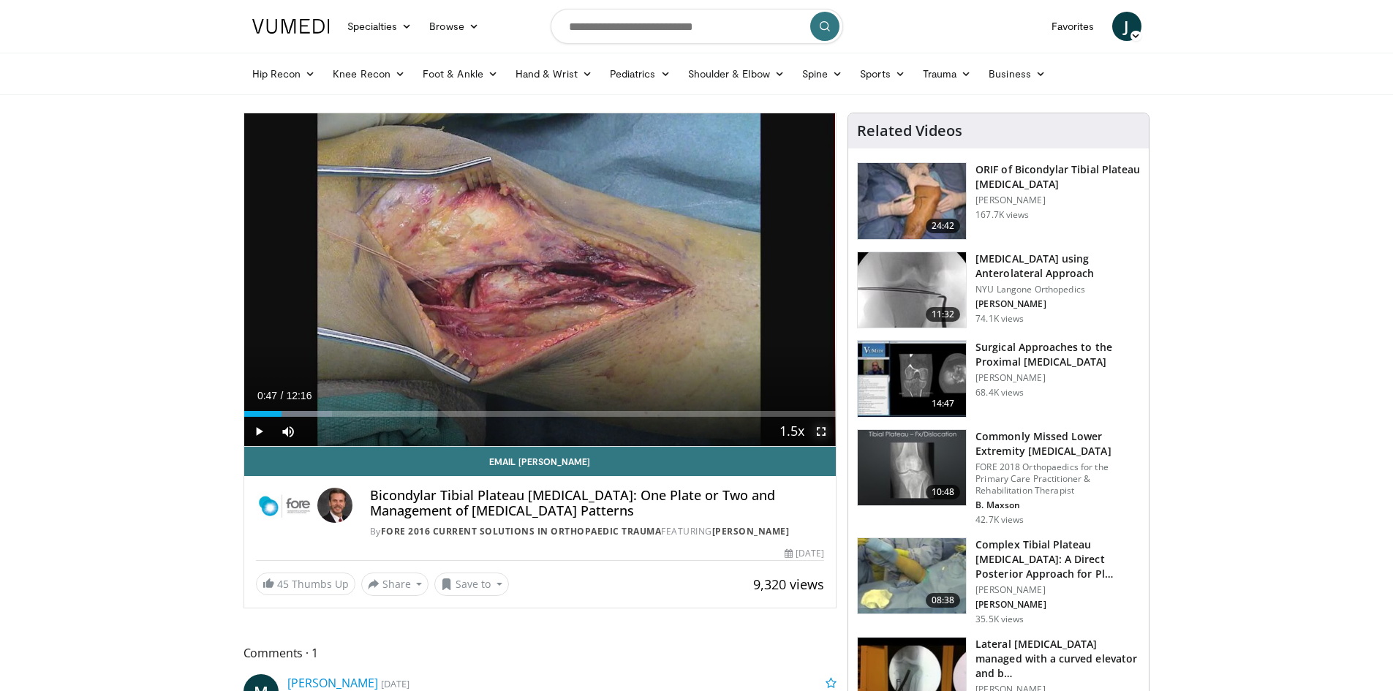
click at [822, 426] on span "Video Player" at bounding box center [820, 431] width 29 height 29
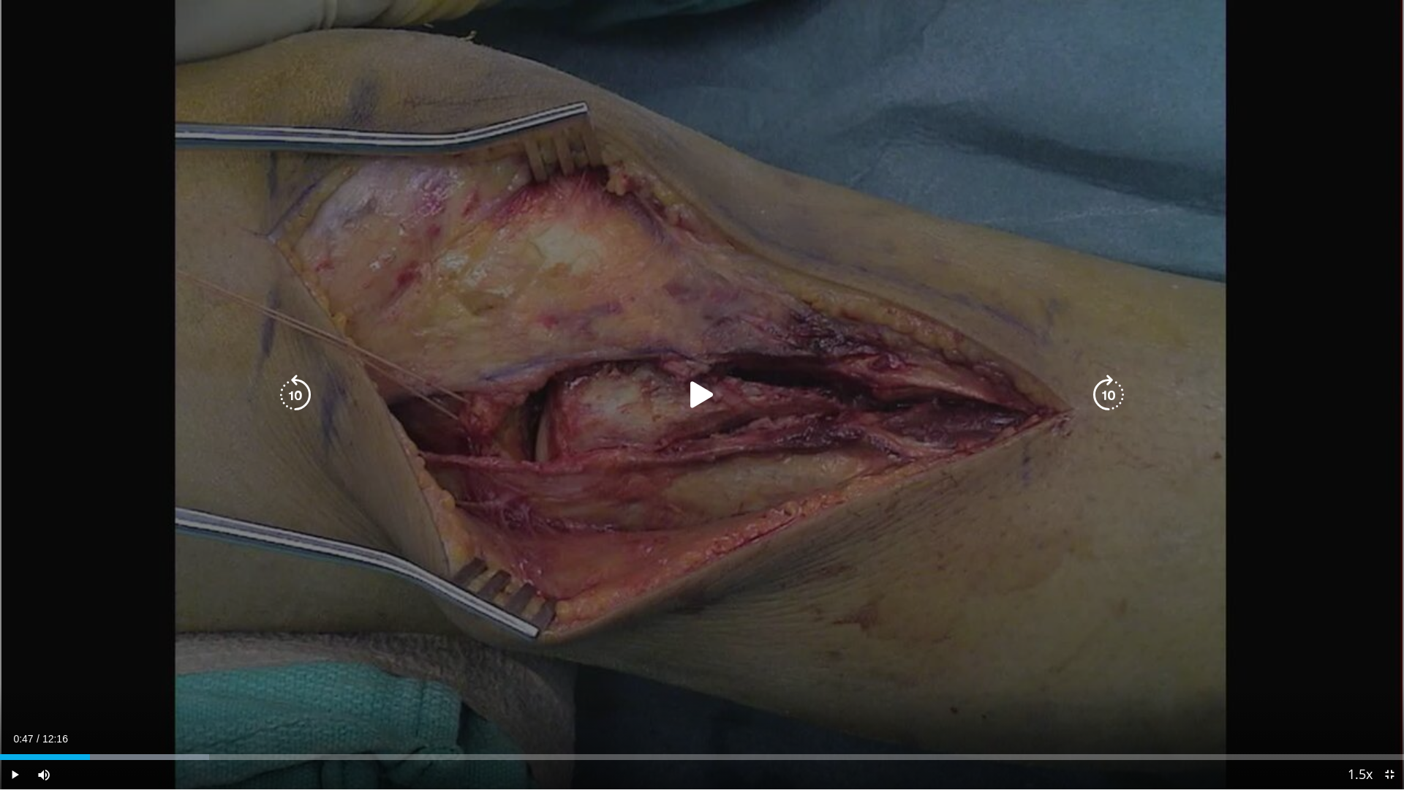
click at [691, 397] on icon "Video Player" at bounding box center [701, 394] width 41 height 41
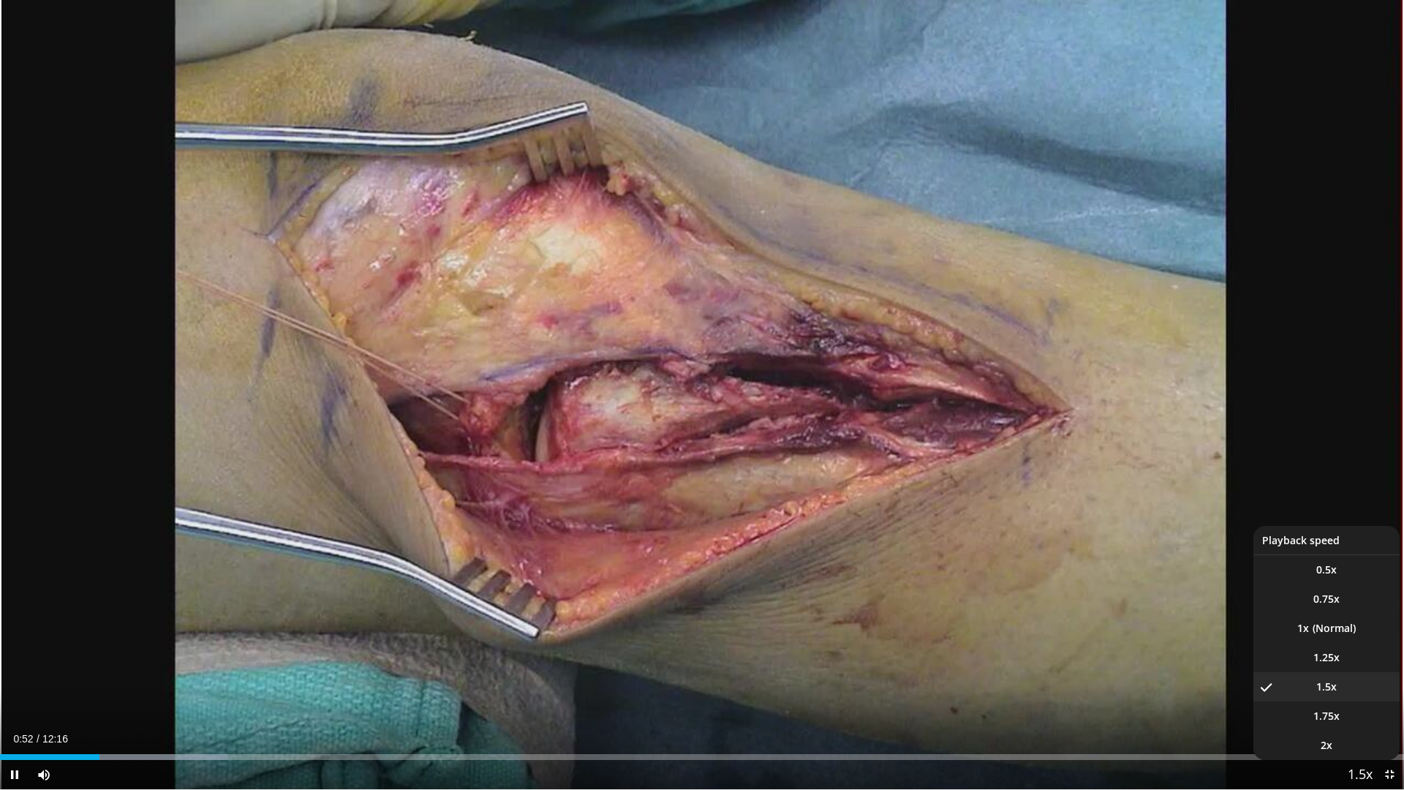
click at [1358, 690] on span "Video Player" at bounding box center [1360, 774] width 20 height 29
click at [1338, 690] on span "1.75x" at bounding box center [1326, 715] width 26 height 15
click at [1347, 690] on li "1.5x" at bounding box center [1326, 686] width 146 height 29
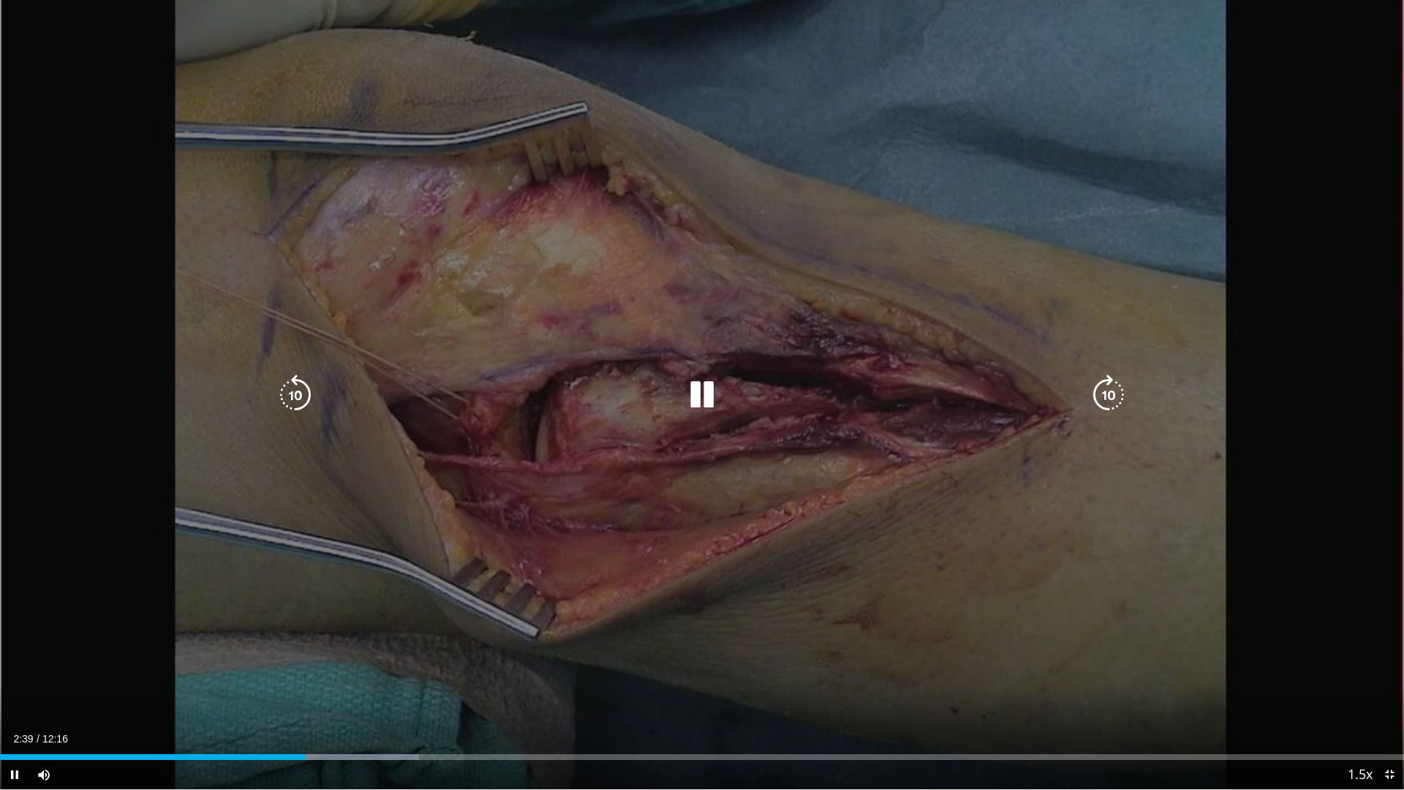
click at [686, 393] on icon "Video Player" at bounding box center [701, 394] width 41 height 41
click at [694, 394] on icon "Video Player" at bounding box center [701, 394] width 41 height 41
click at [1273, 637] on div "10 seconds Tap to unmute" at bounding box center [702, 394] width 1404 height 789
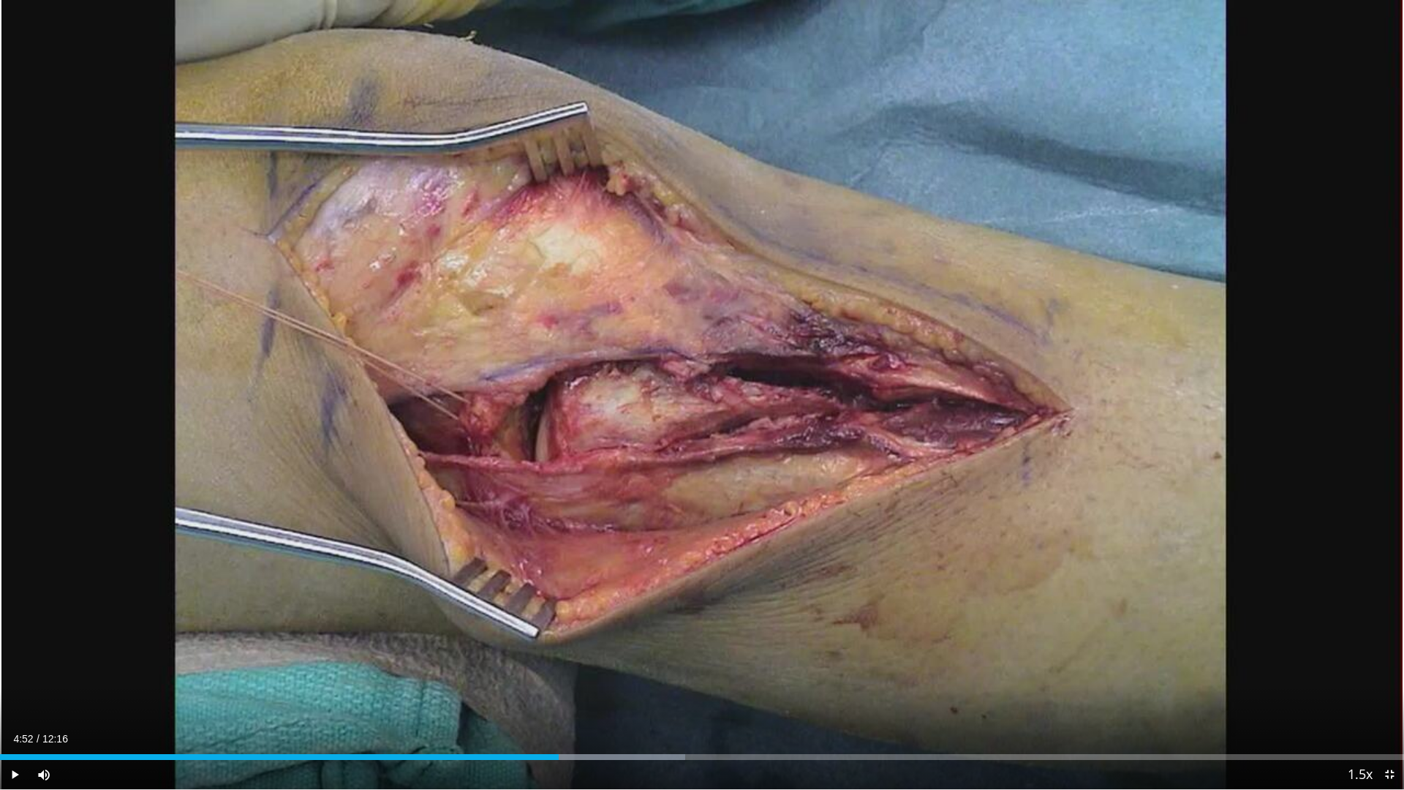
click at [1340, 307] on div "10 seconds Tap to unmute" at bounding box center [702, 394] width 1404 height 789
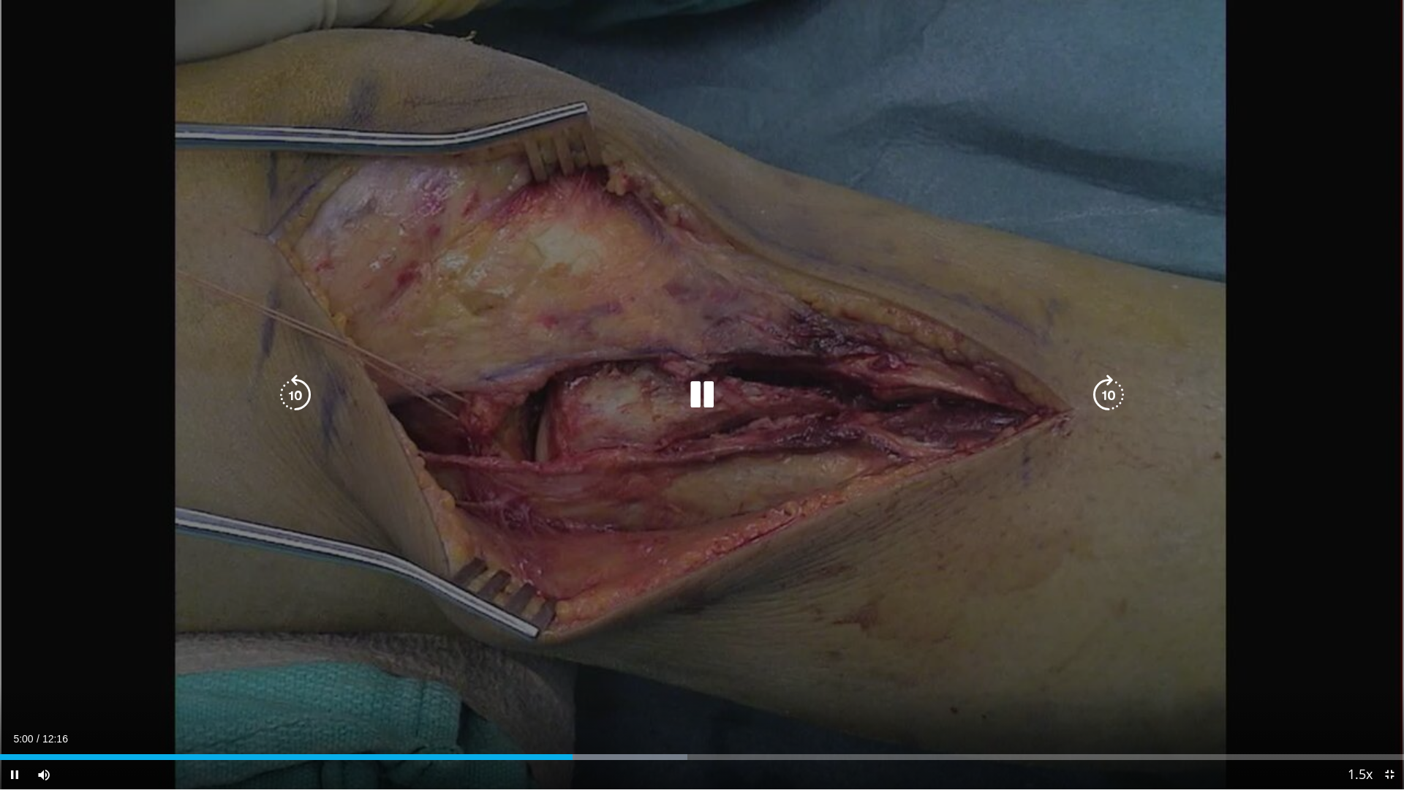
click at [1317, 370] on div "10 seconds Tap to unmute" at bounding box center [702, 394] width 1404 height 789
click at [1309, 383] on div "10 seconds Tap to unmute" at bounding box center [702, 394] width 1404 height 789
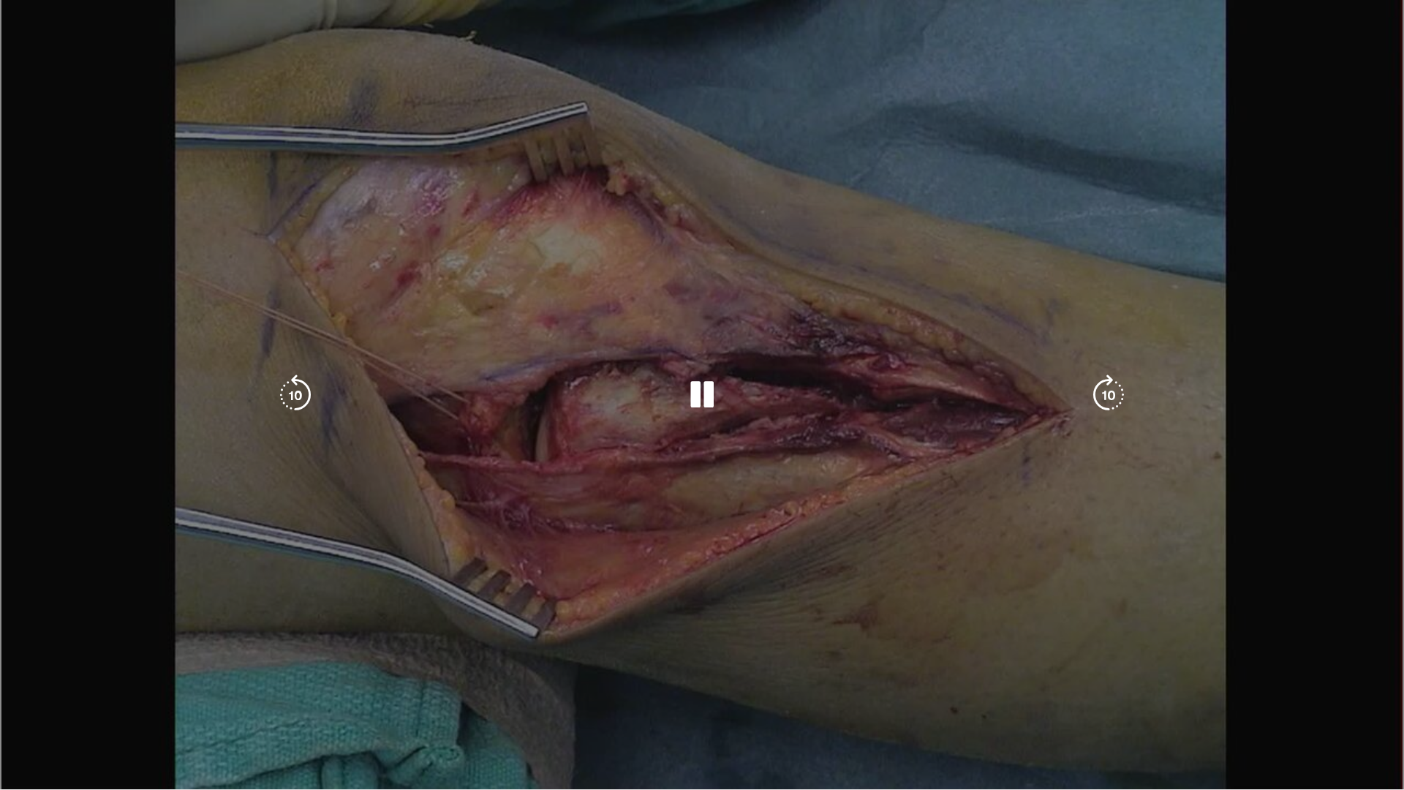
click at [1309, 383] on div "10 seconds Tap to unmute" at bounding box center [702, 394] width 1404 height 789
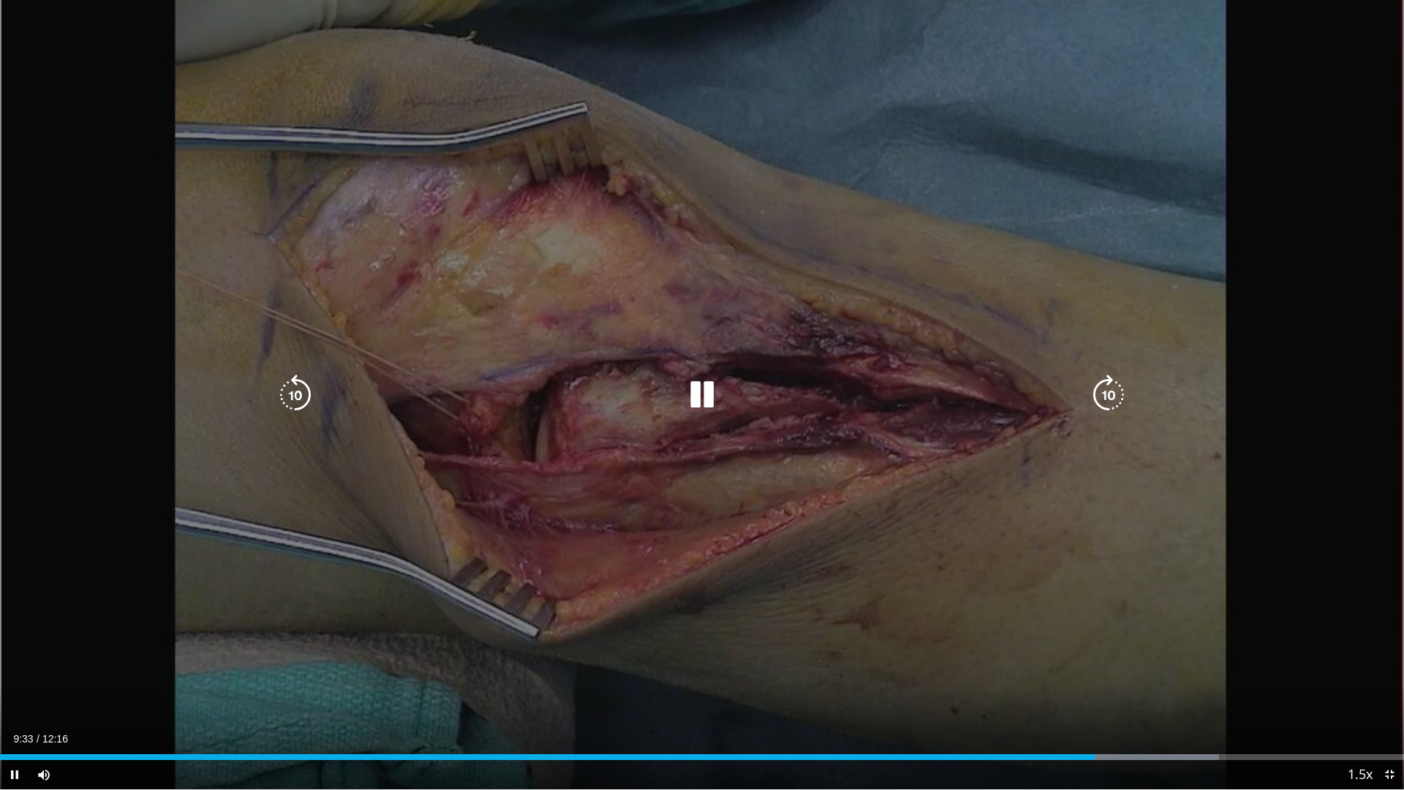
click at [1282, 387] on div "40 seconds Tap to unmute" at bounding box center [702, 394] width 1404 height 789
click at [708, 396] on icon "Video Player" at bounding box center [701, 394] width 41 height 41
